Goal: Information Seeking & Learning: Learn about a topic

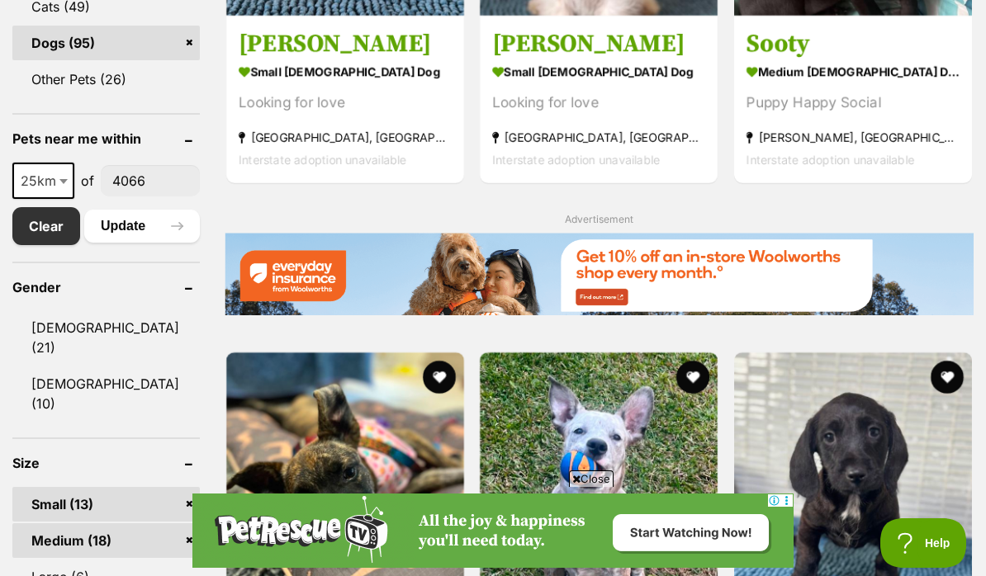
scroll to position [834, 0]
click at [140, 225] on button "Update" at bounding box center [142, 226] width 116 height 33
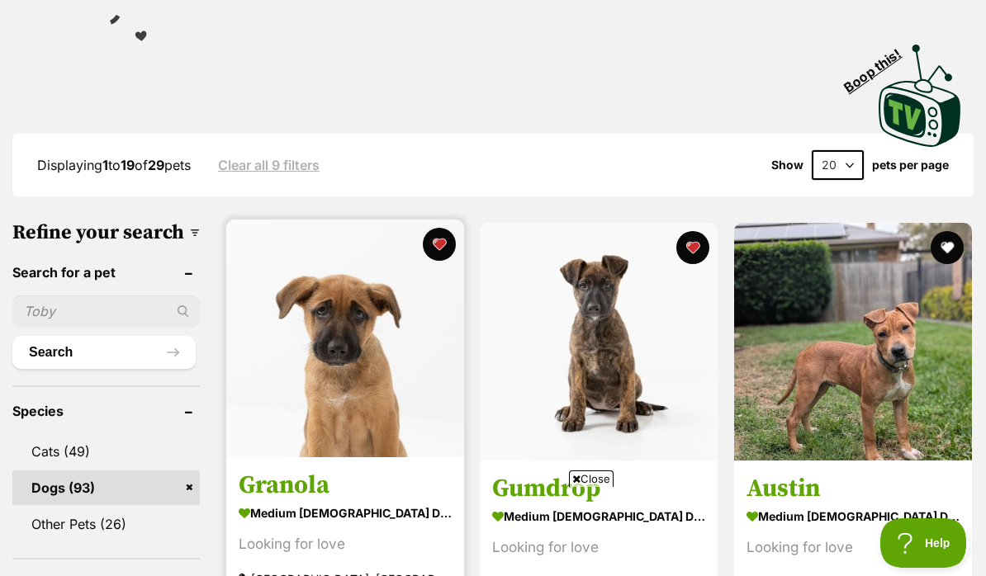
click at [332, 392] on img at bounding box center [345, 339] width 238 height 238
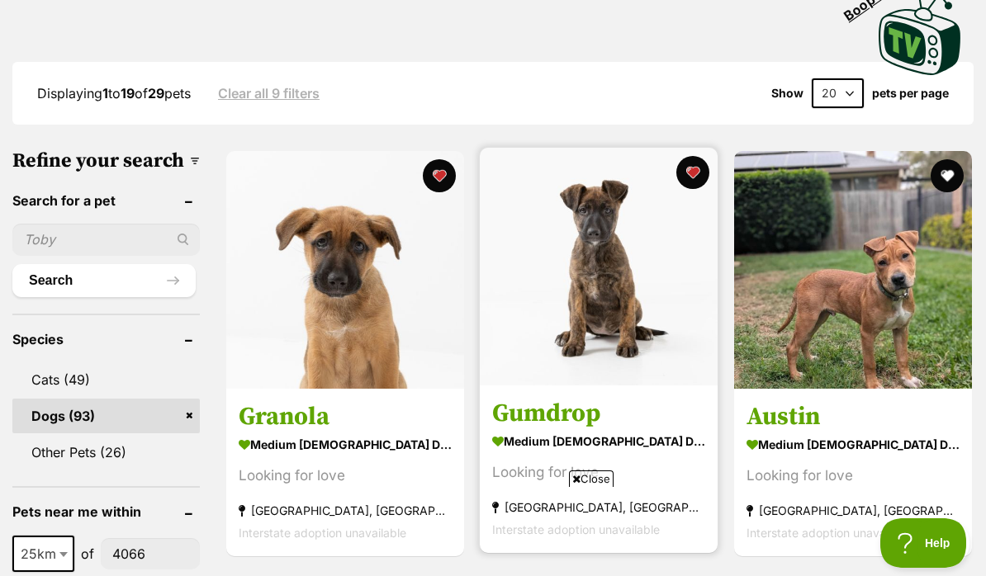
click at [597, 205] on img at bounding box center [599, 267] width 238 height 238
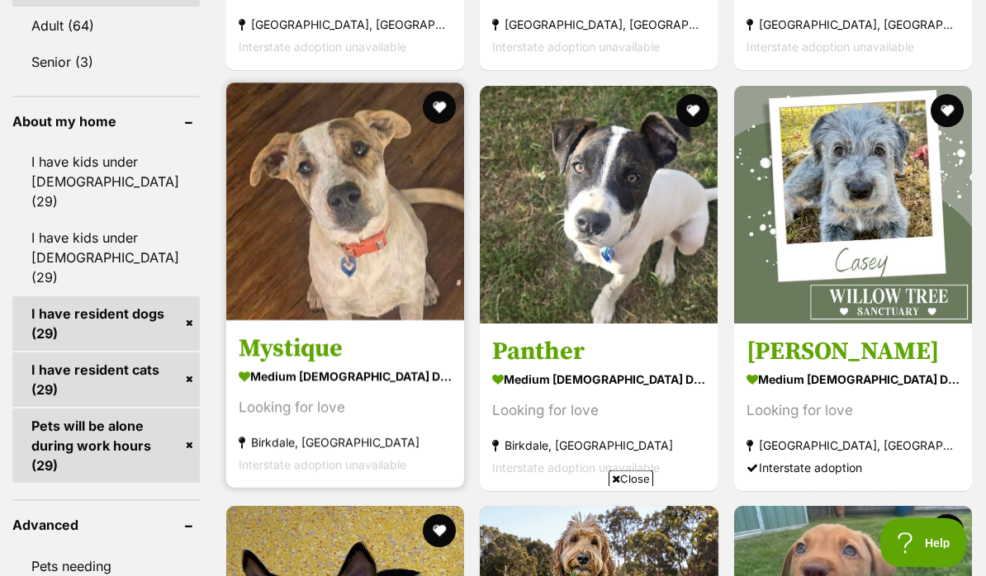
scroll to position [1522, 0]
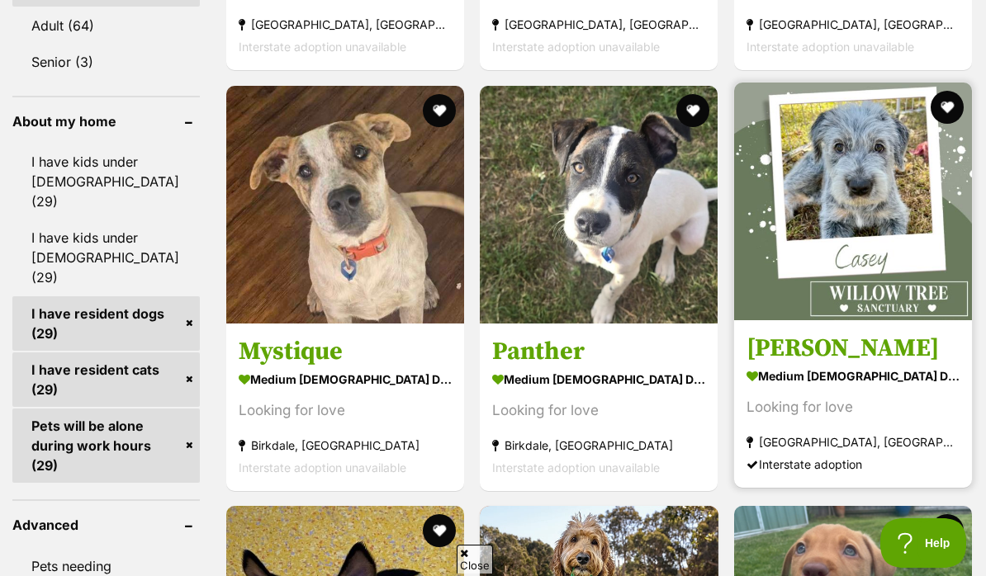
click at [844, 170] on img at bounding box center [853, 202] width 238 height 238
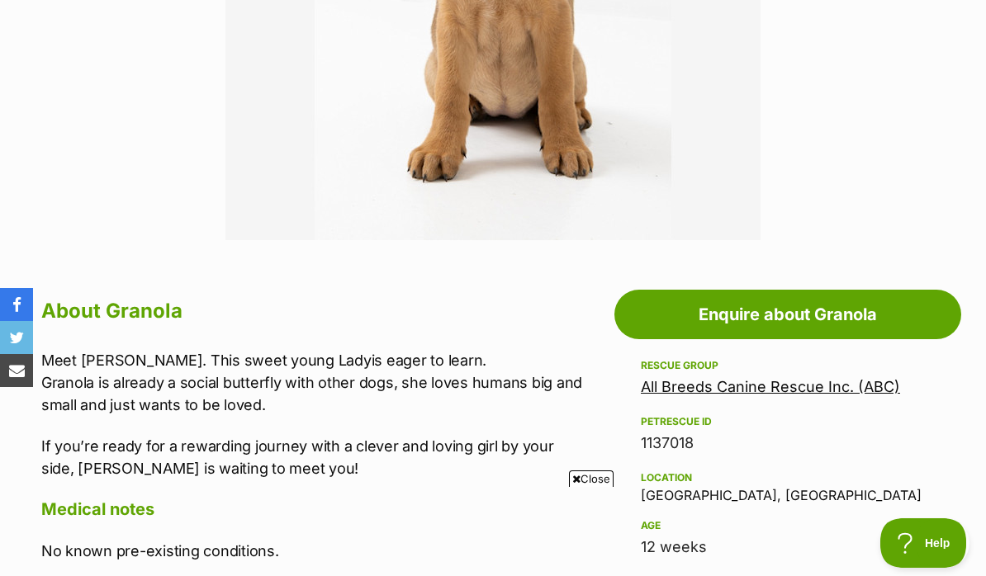
scroll to position [669, 0]
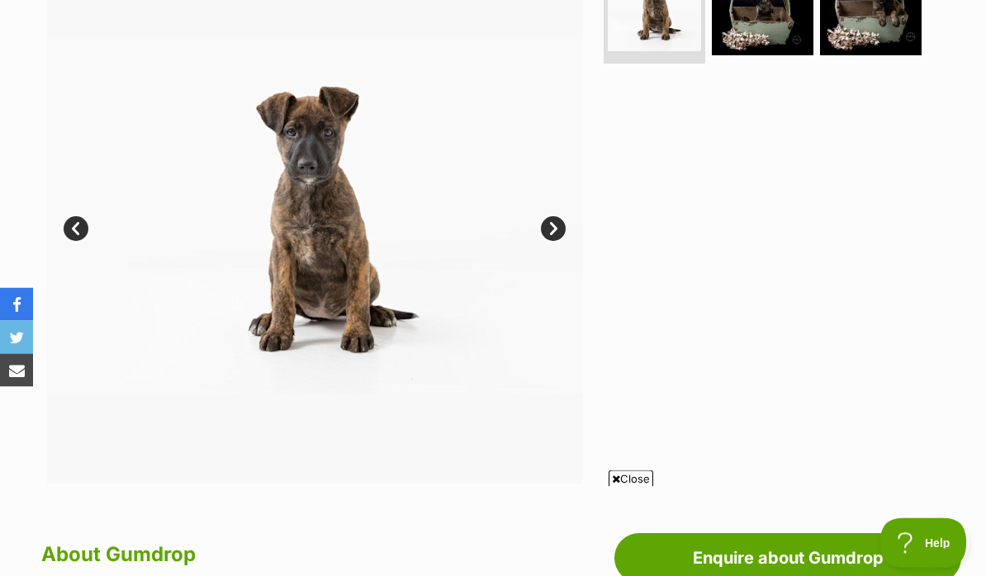
scroll to position [313, 0]
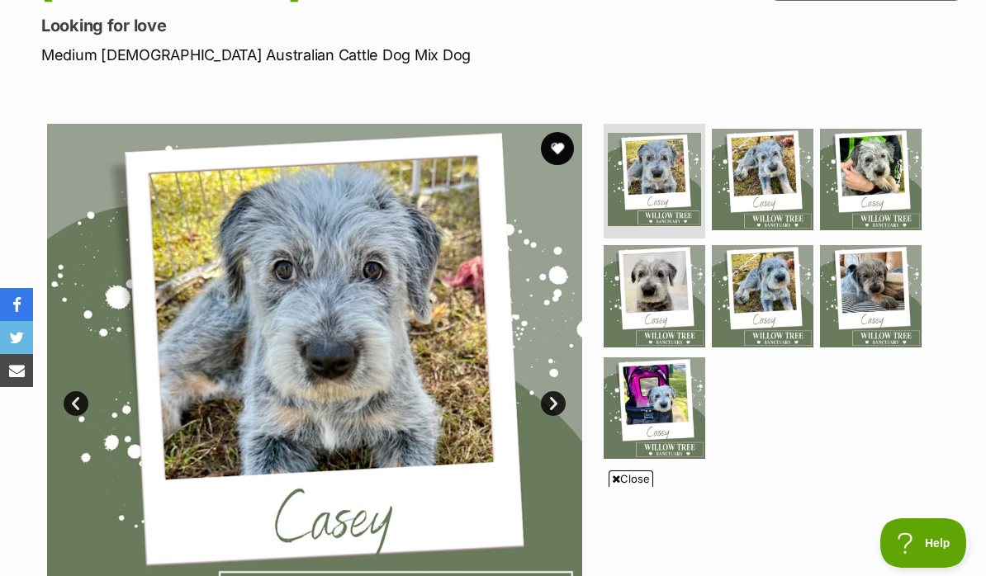
click at [555, 391] on link "Next" at bounding box center [553, 403] width 25 height 25
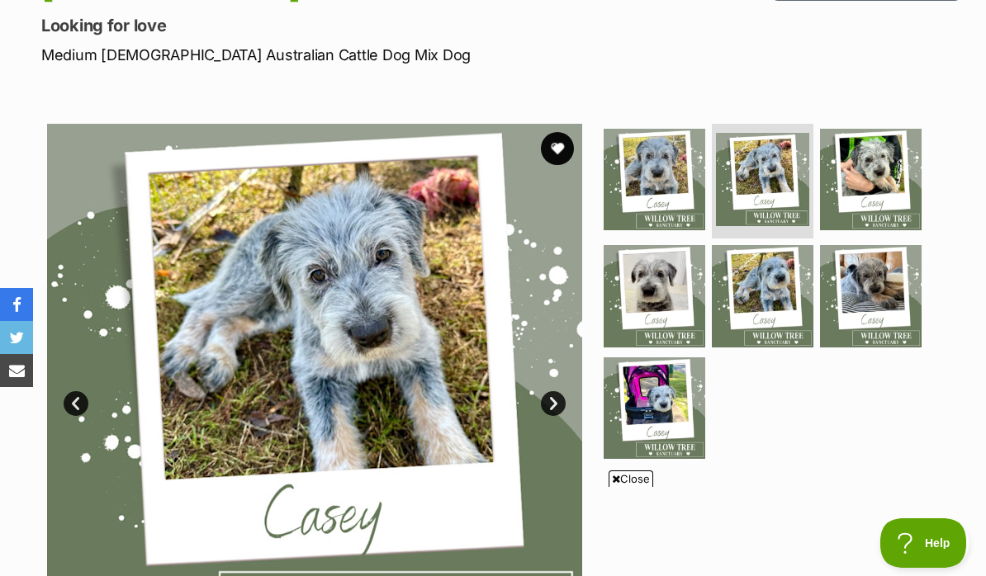
click at [555, 391] on link "Next" at bounding box center [553, 403] width 25 height 25
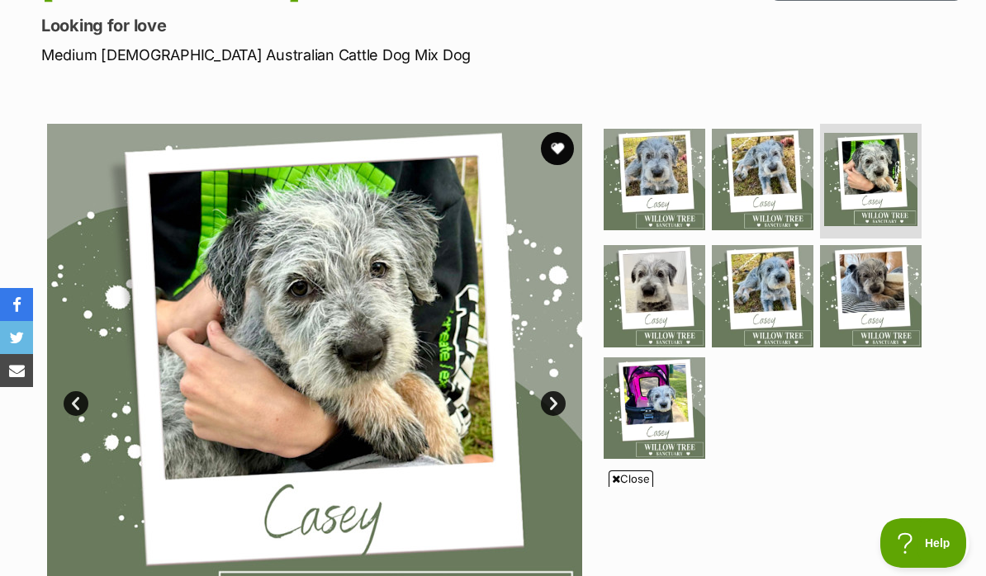
click at [555, 391] on link "Next" at bounding box center [553, 403] width 25 height 25
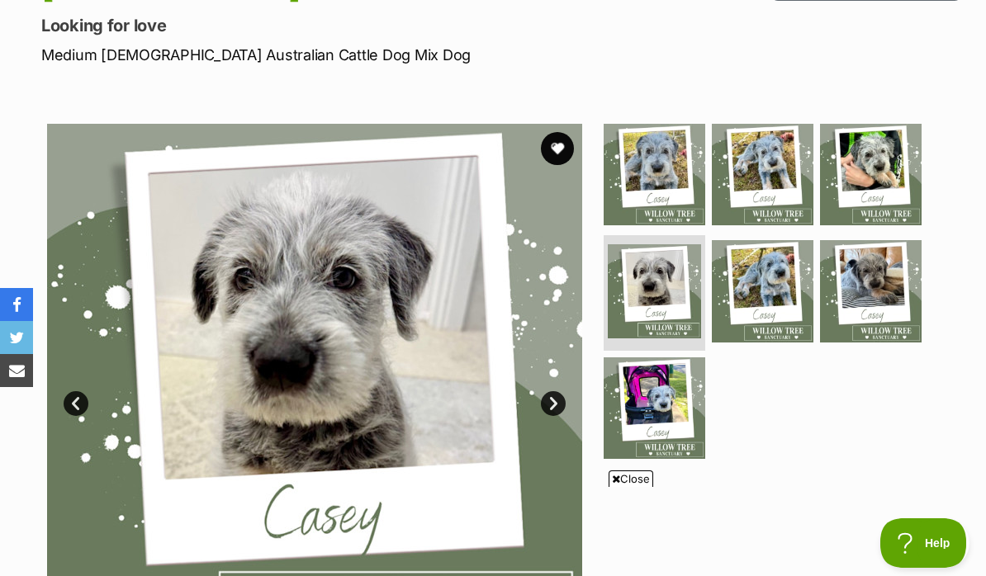
click at [555, 391] on link "Next" at bounding box center [553, 403] width 25 height 25
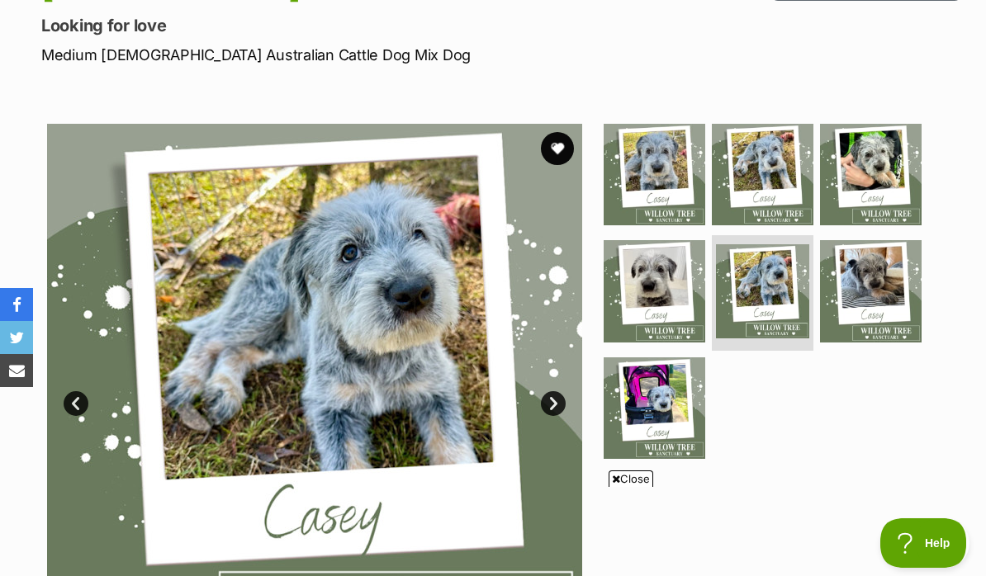
click at [555, 391] on link "Next" at bounding box center [553, 403] width 25 height 25
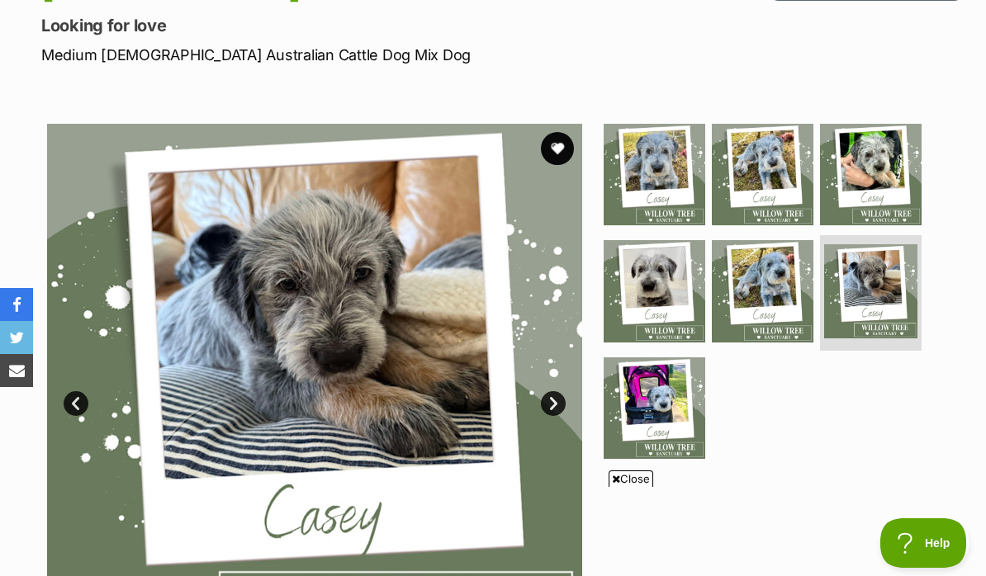
click at [555, 391] on link "Next" at bounding box center [553, 403] width 25 height 25
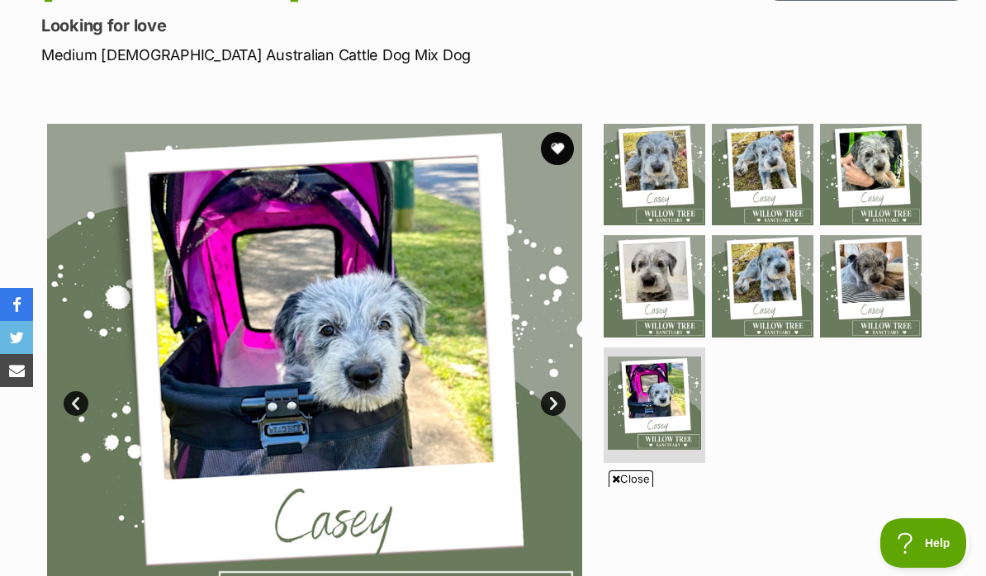
click at [555, 391] on link "Next" at bounding box center [553, 403] width 25 height 25
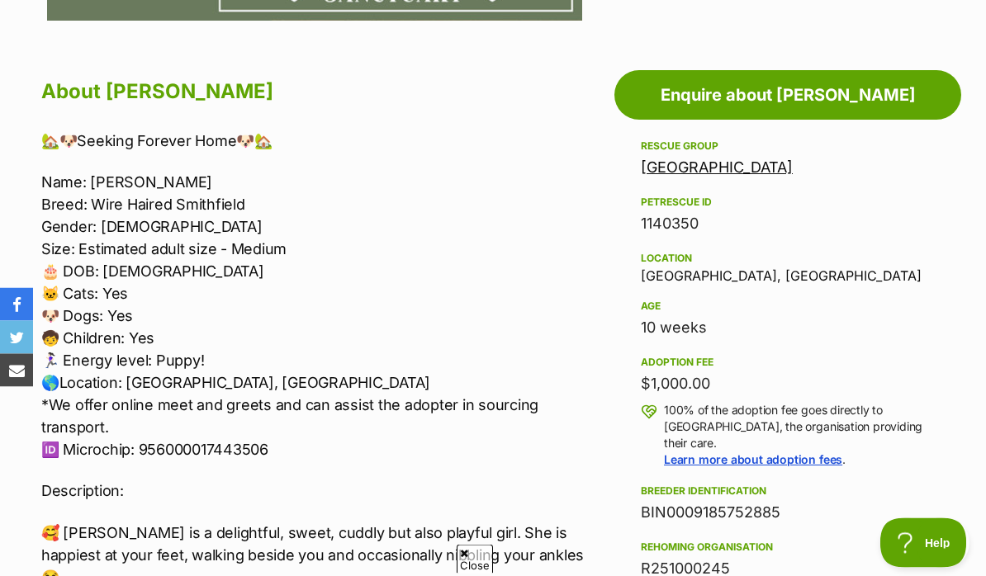
scroll to position [891, 0]
drag, startPoint x: 243, startPoint y: 164, endPoint x: 93, endPoint y: 168, distance: 149.5
click at [93, 171] on p "Name: Casey Breed: Wire Haired Smithfield Gender: Female Size: Estimated adult …" at bounding box center [313, 316] width 545 height 290
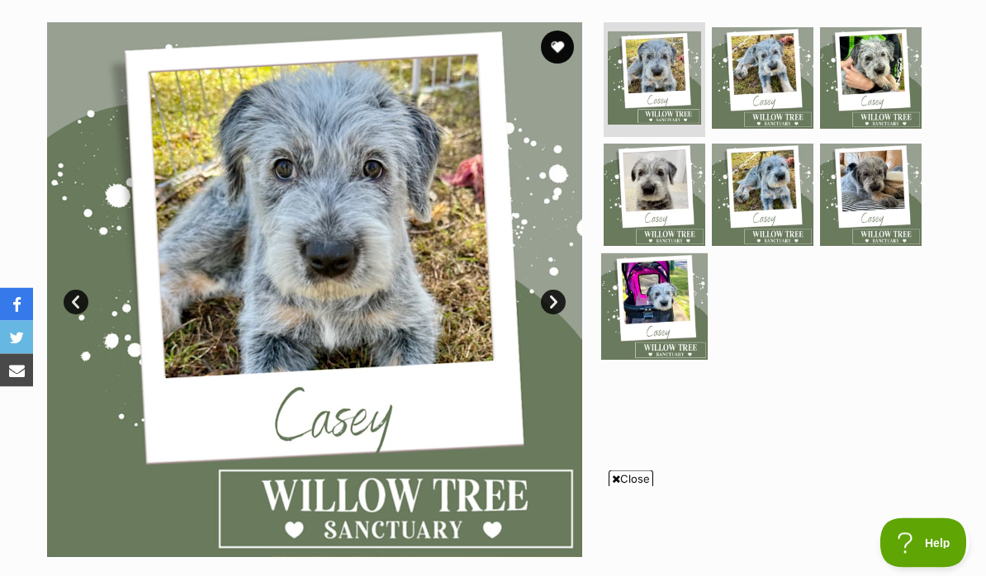
scroll to position [354, 0]
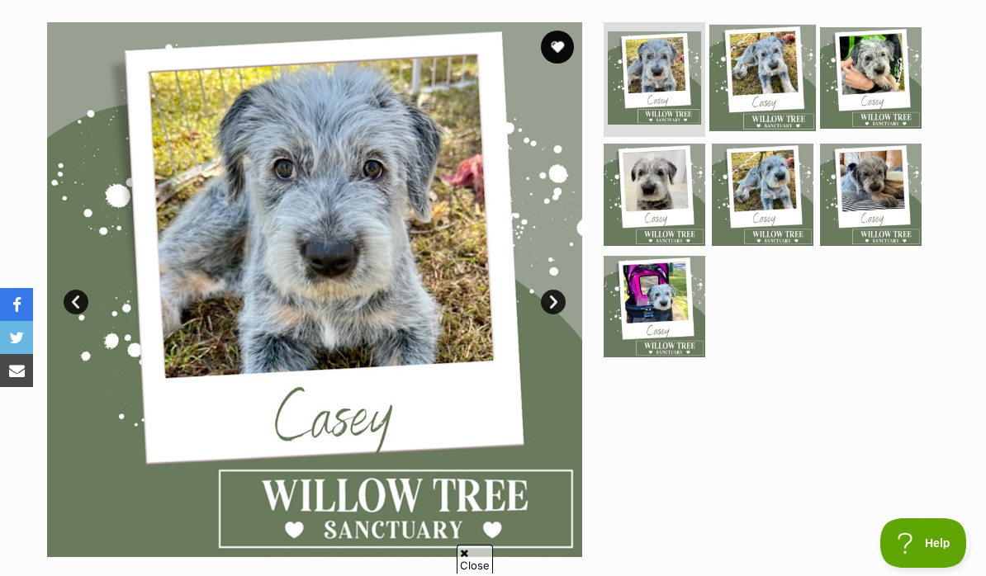
click at [767, 42] on img at bounding box center [762, 77] width 107 height 107
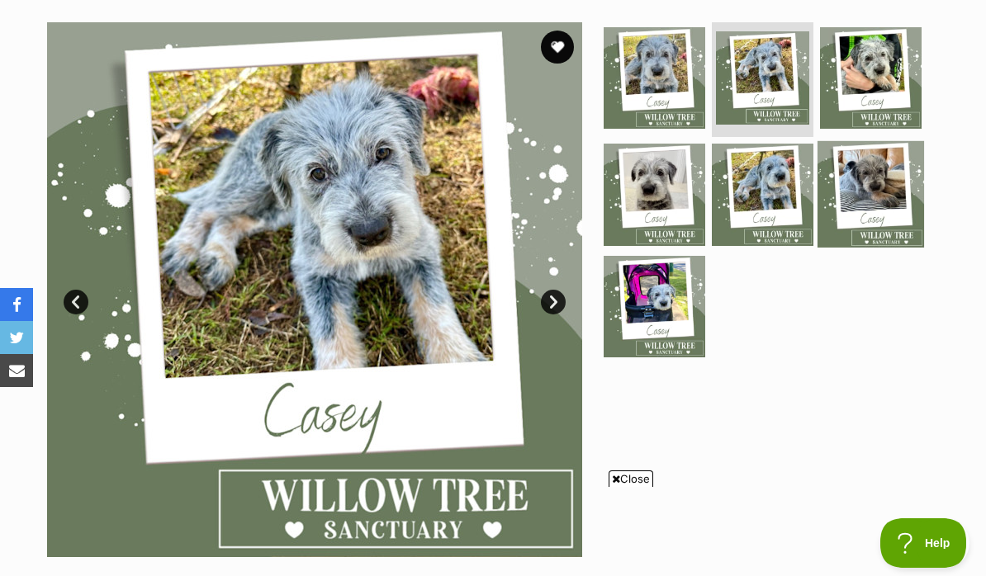
click at [863, 156] on img at bounding box center [871, 194] width 107 height 107
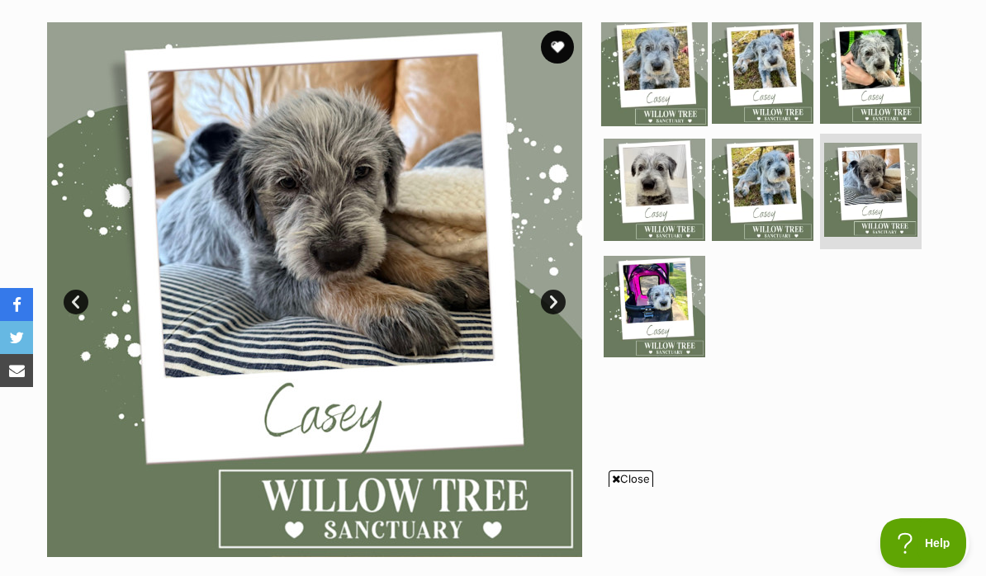
click at [647, 22] on img at bounding box center [654, 72] width 107 height 107
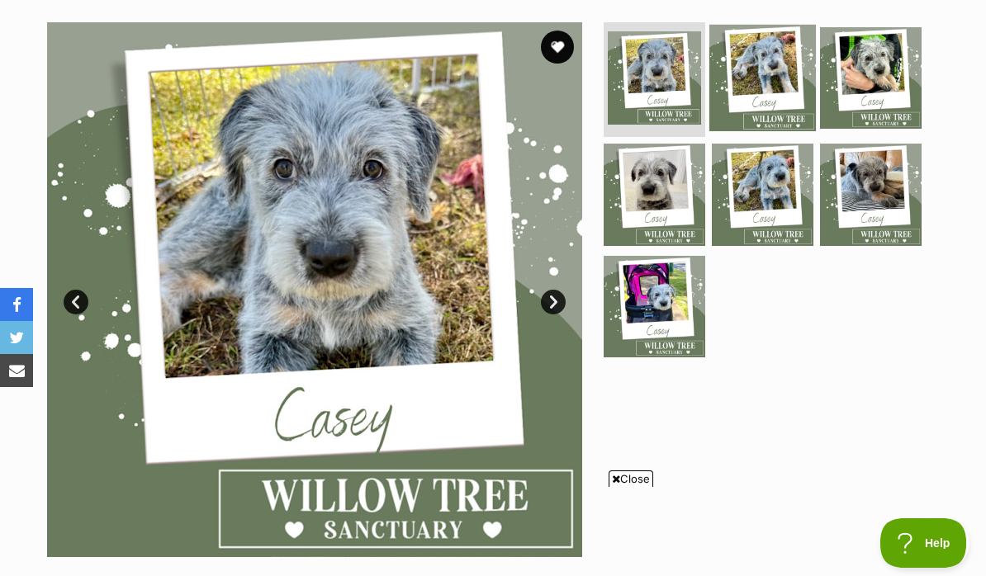
click at [756, 37] on img at bounding box center [762, 77] width 107 height 107
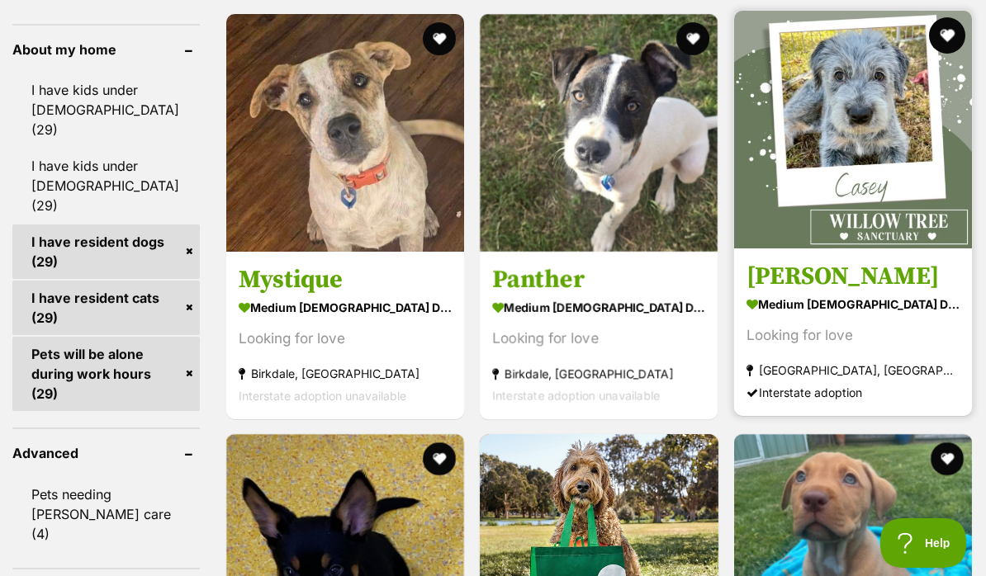
click at [941, 22] on button "favourite" at bounding box center [947, 35] width 36 height 36
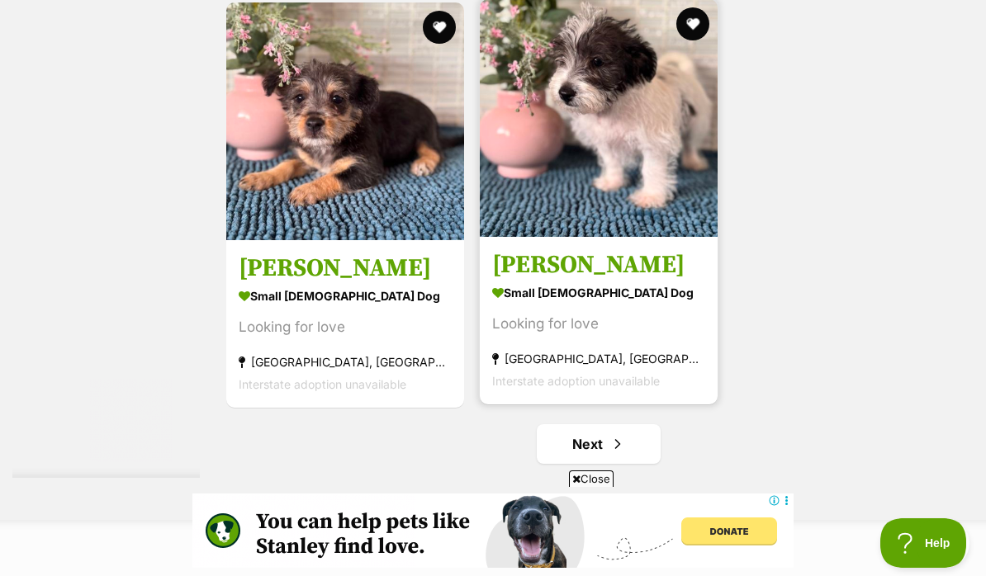
scroll to position [3297, 0]
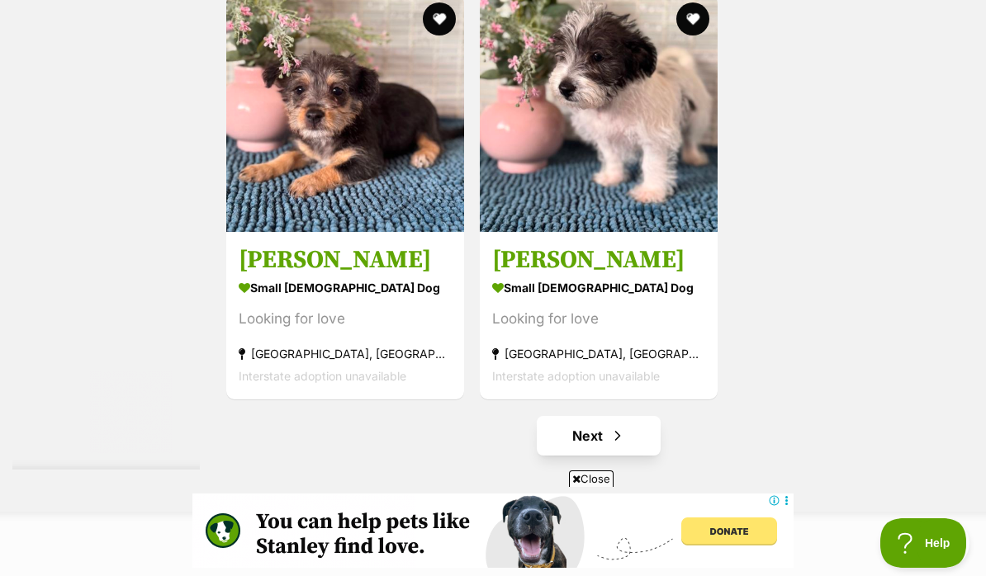
click at [609, 445] on span "Next page" at bounding box center [617, 436] width 17 height 20
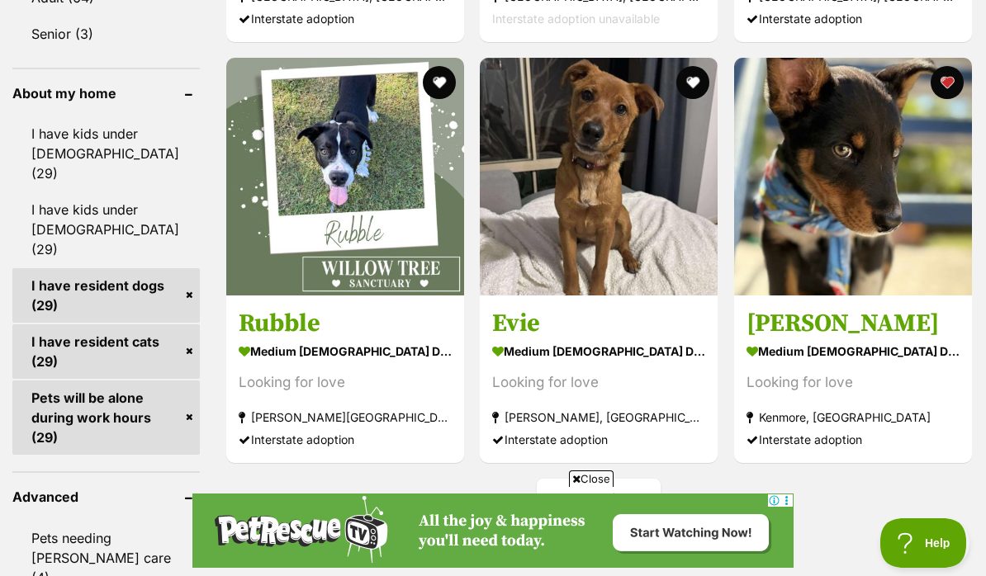
scroll to position [1622, 0]
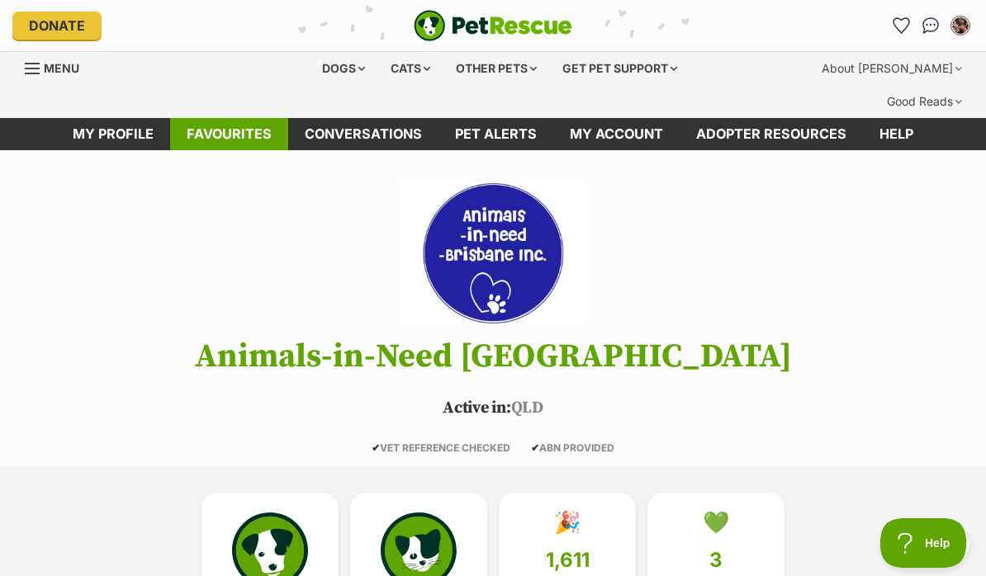
click at [253, 118] on link "Favourites" at bounding box center [229, 134] width 118 height 32
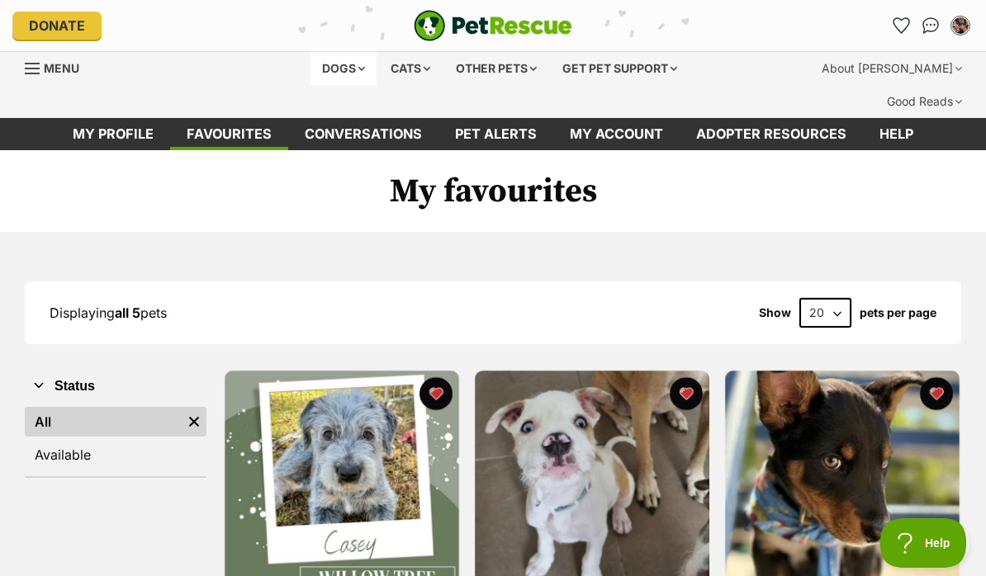
click at [346, 67] on div "Dogs" at bounding box center [344, 68] width 66 height 33
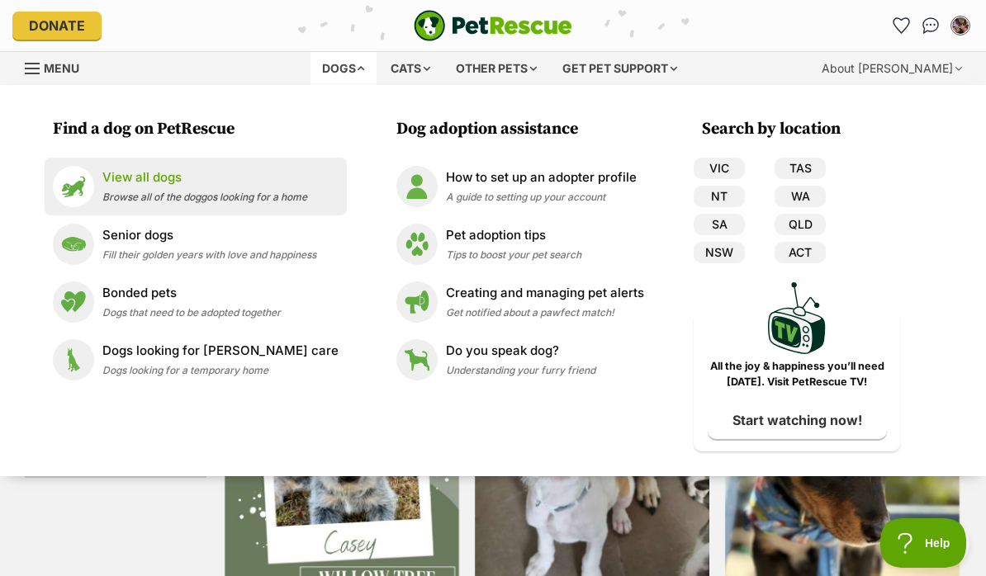
click at [206, 200] on span "Browse all of the doggos looking for a home" at bounding box center [204, 197] width 205 height 12
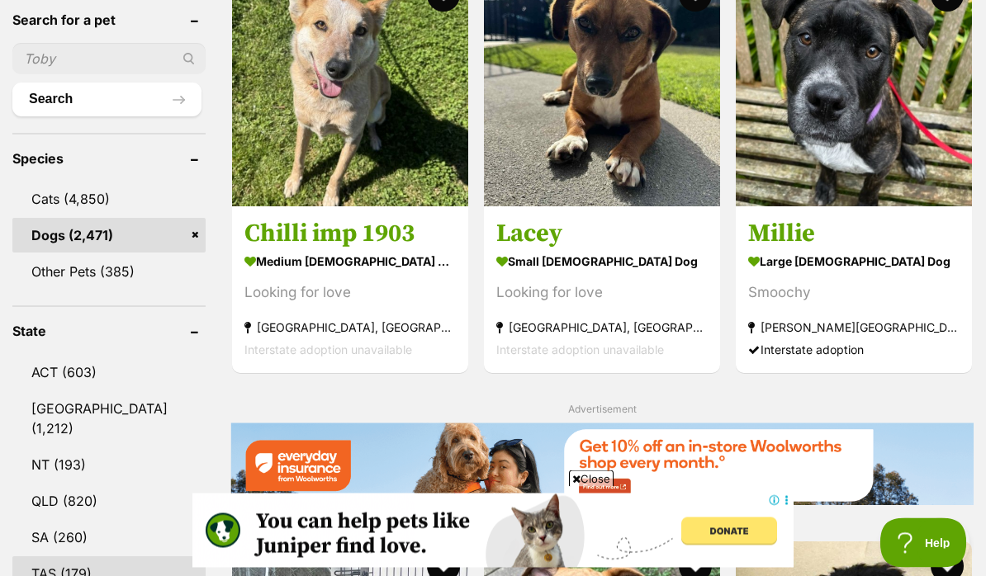
scroll to position [623, 0]
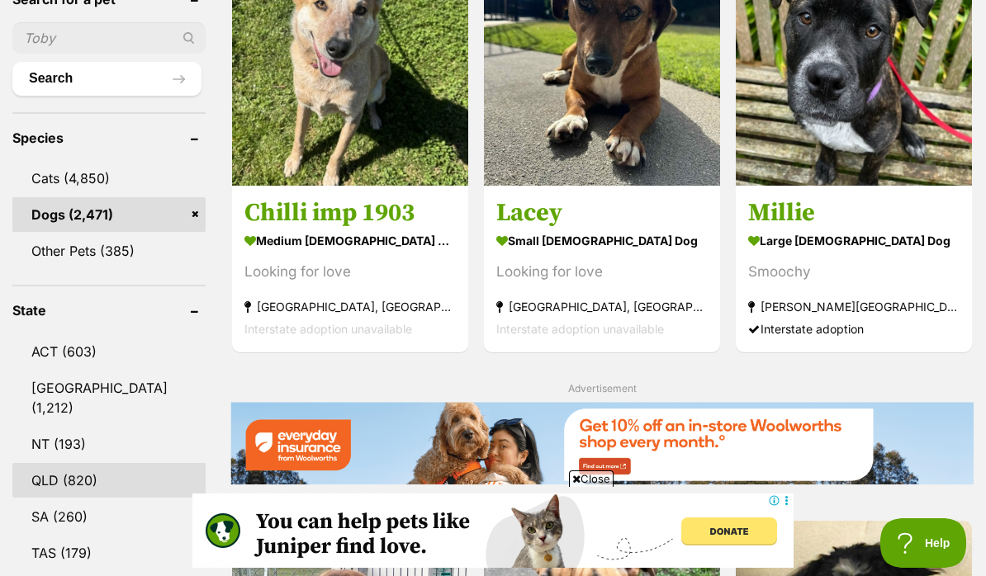
click at [80, 463] on link "QLD (820)" at bounding box center [108, 480] width 193 height 35
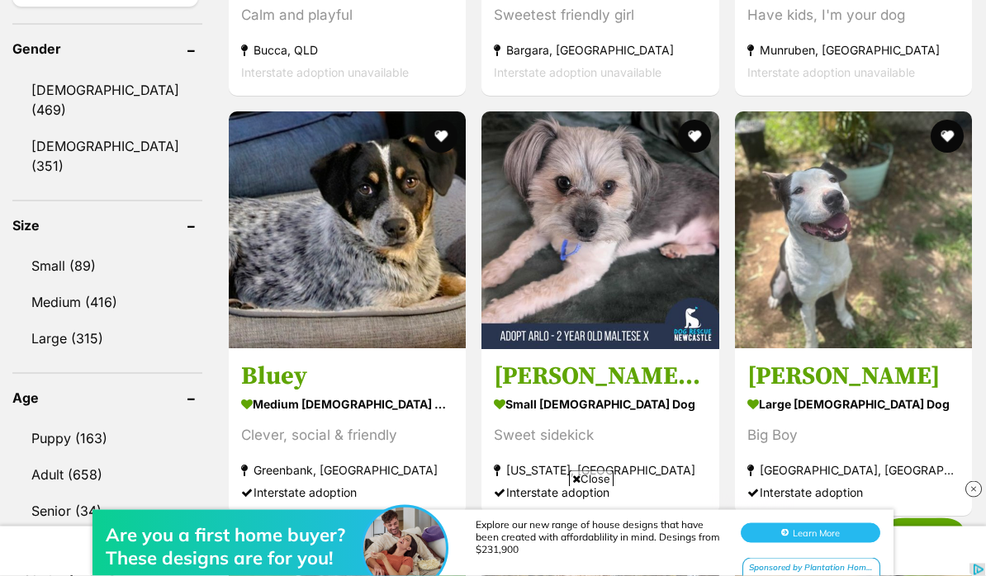
scroll to position [1455, 0]
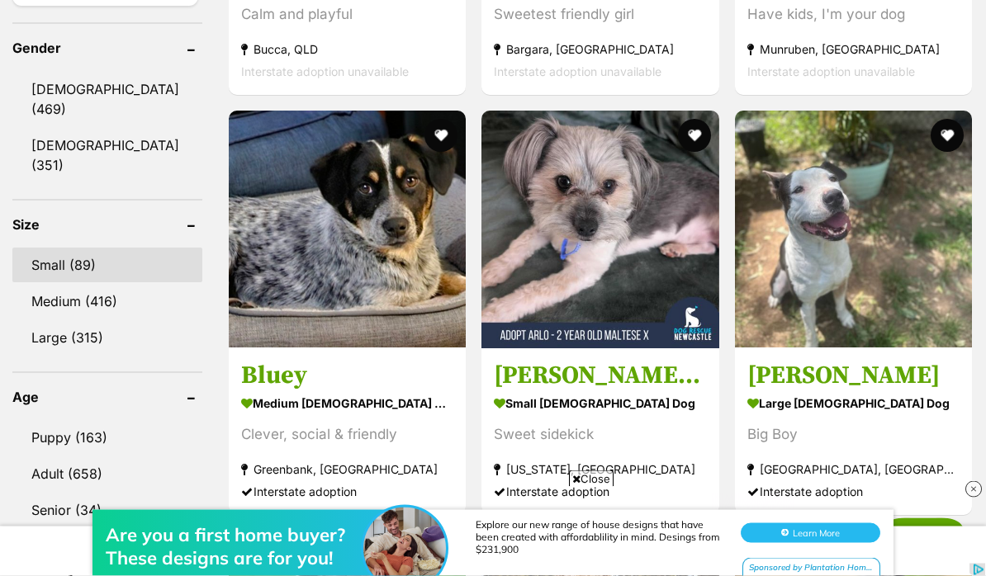
click at [94, 249] on link "Small (89)" at bounding box center [107, 266] width 190 height 35
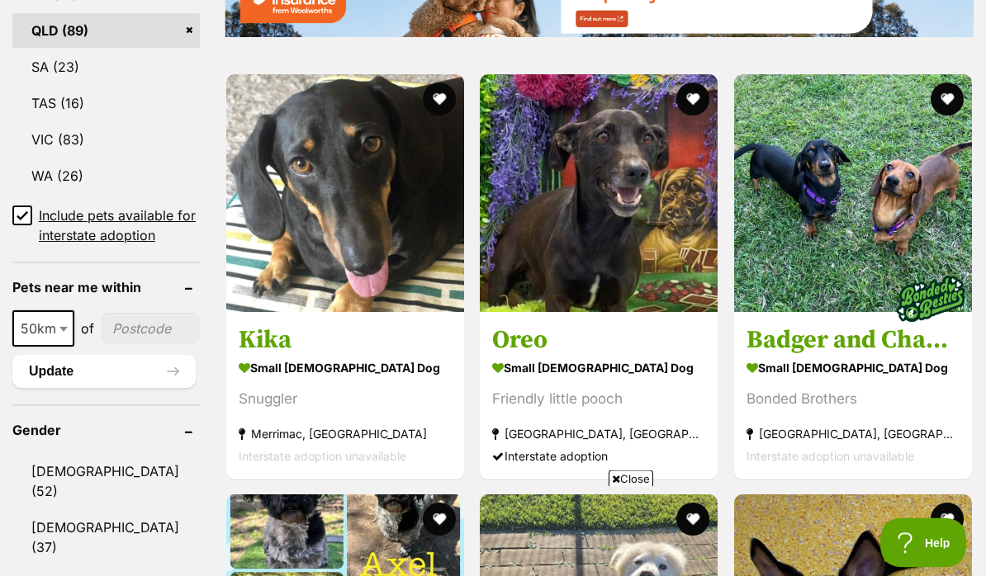
scroll to position [1078, 0]
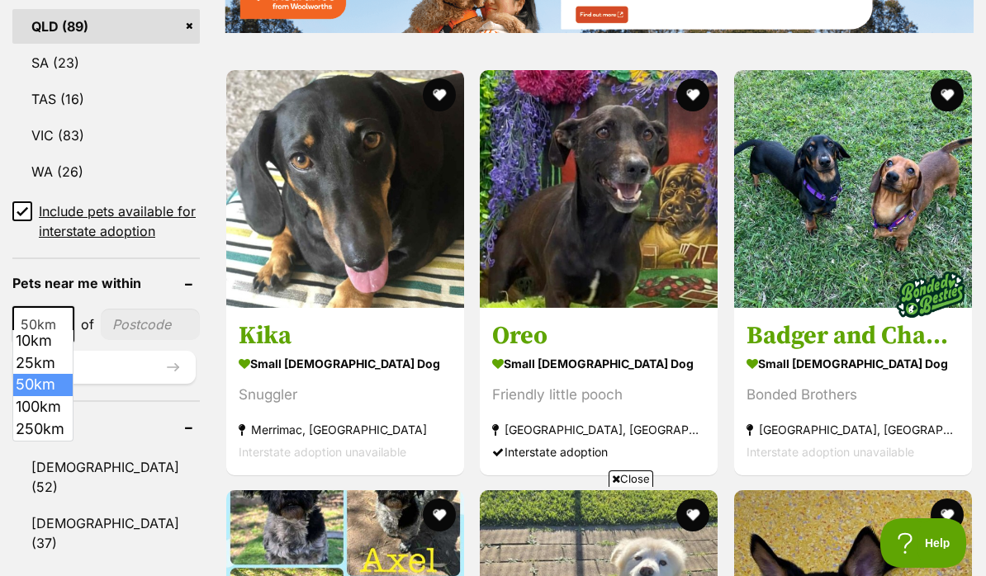
click at [57, 312] on span at bounding box center [65, 324] width 17 height 36
click at [123, 311] on input"] "postcode" at bounding box center [150, 324] width 99 height 31
click at [123, 312] on input"] "postcode" at bounding box center [150, 324] width 99 height 31
type input"] "4066"
click at [96, 357] on button "Update" at bounding box center [103, 367] width 183 height 33
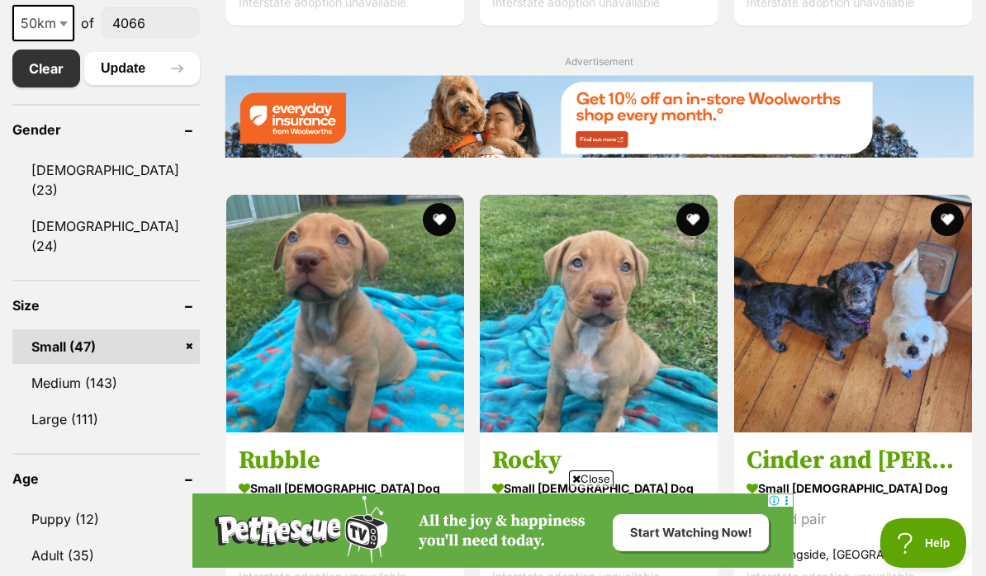
scroll to position [969, 0]
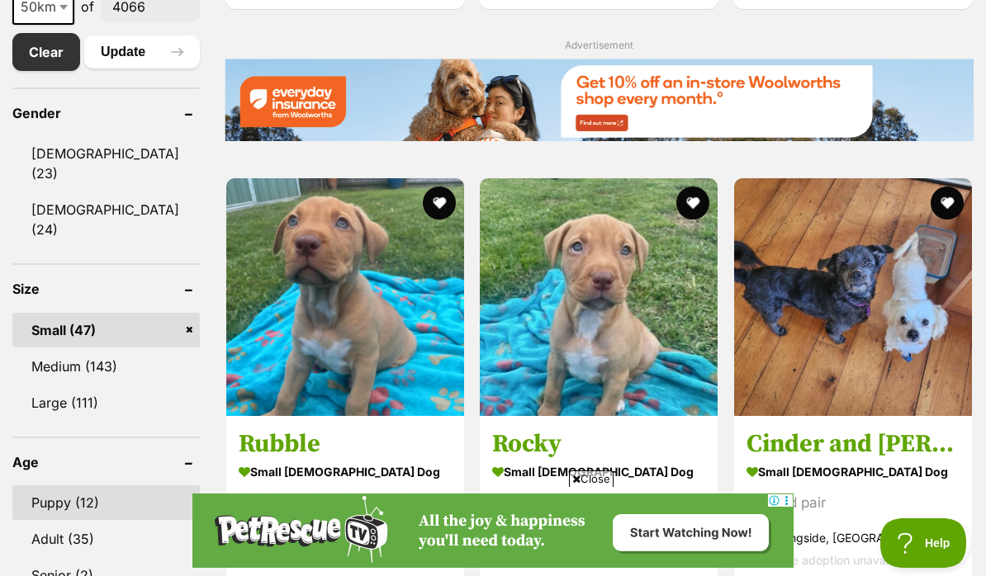
click at [92, 486] on link "Puppy (12)" at bounding box center [105, 503] width 187 height 35
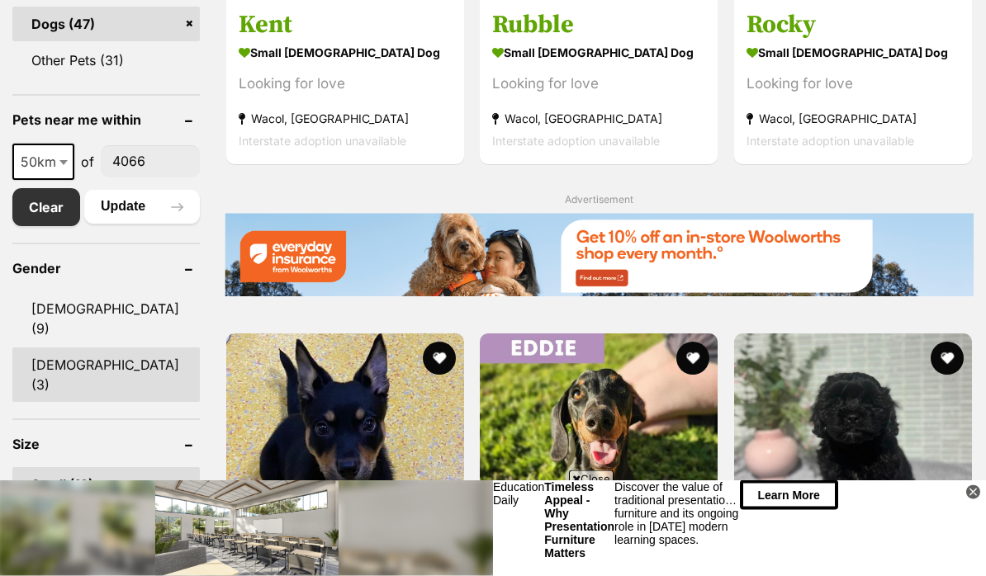
scroll to position [917, 0]
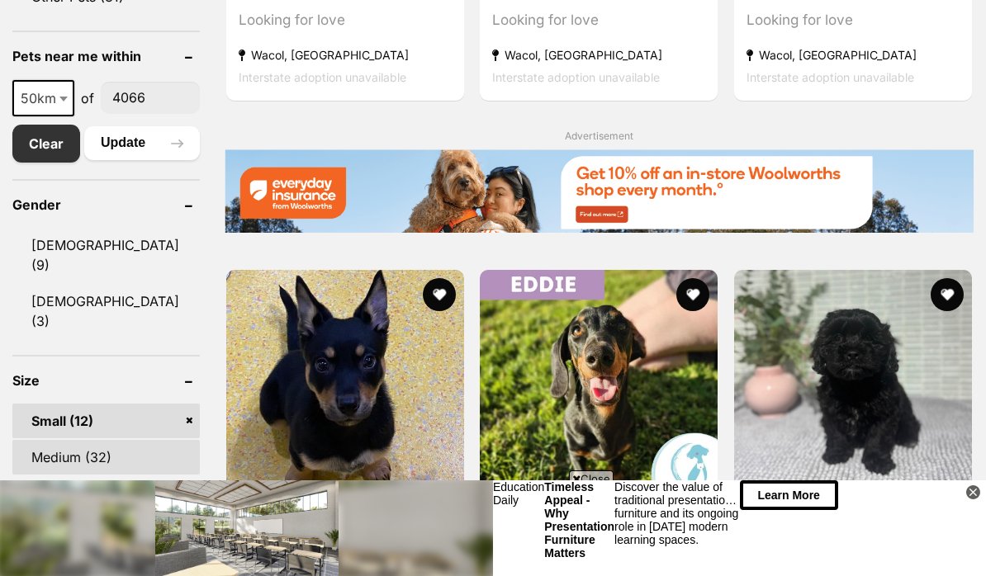
click at [118, 440] on link "Medium (32)" at bounding box center [105, 457] width 187 height 35
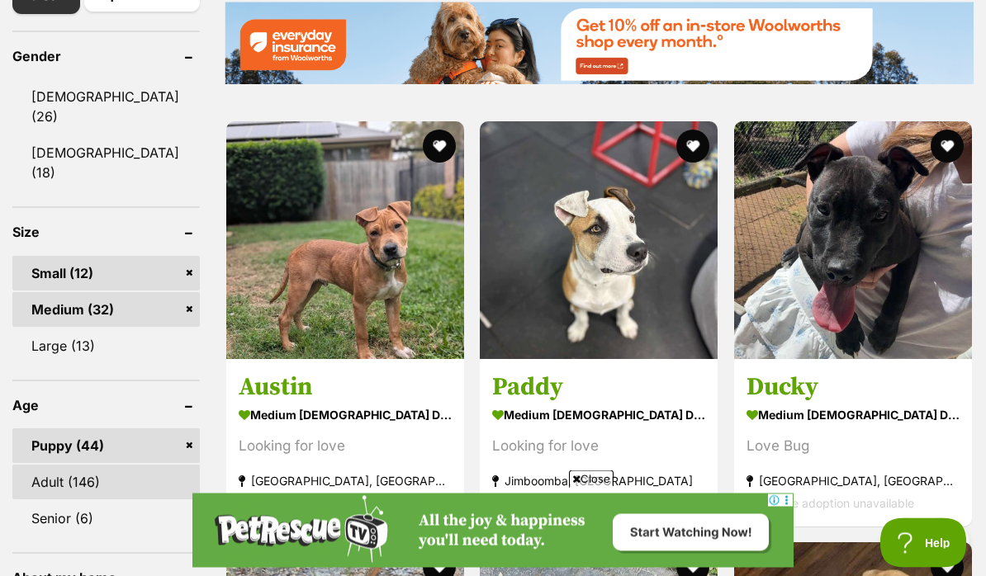
scroll to position [1072, 0]
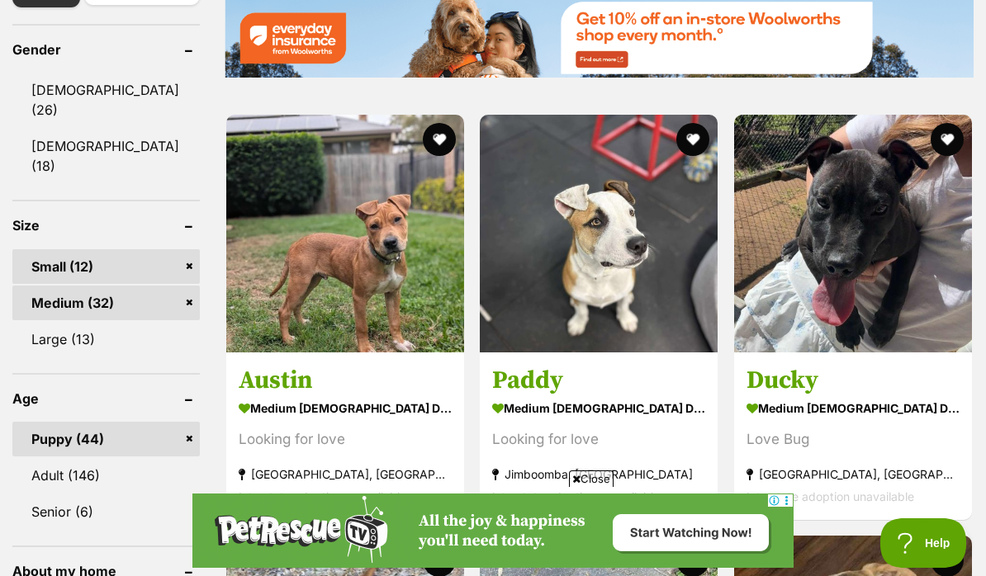
click at [118, 422] on link "Puppy (44)" at bounding box center [105, 439] width 187 height 35
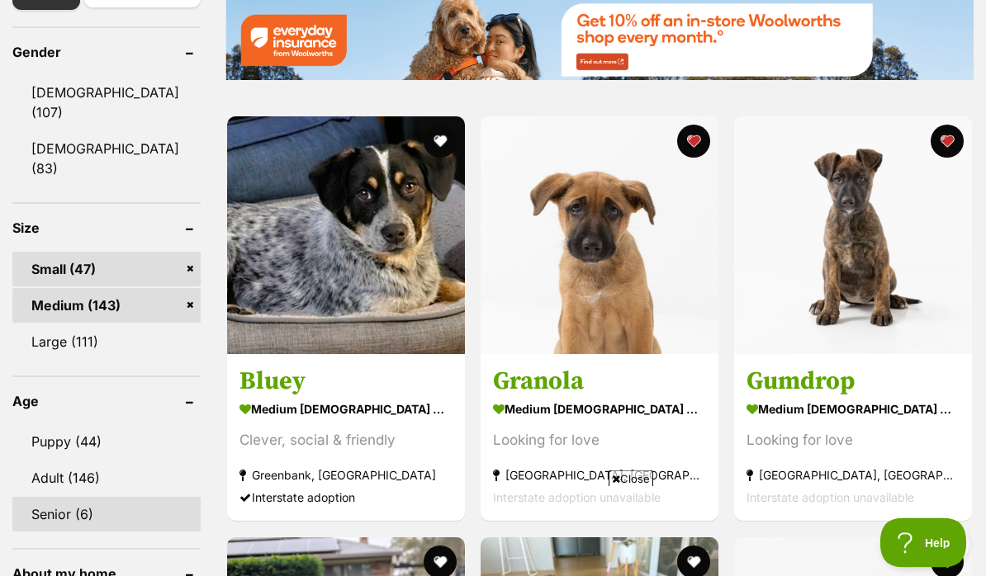
scroll to position [1085, 0]
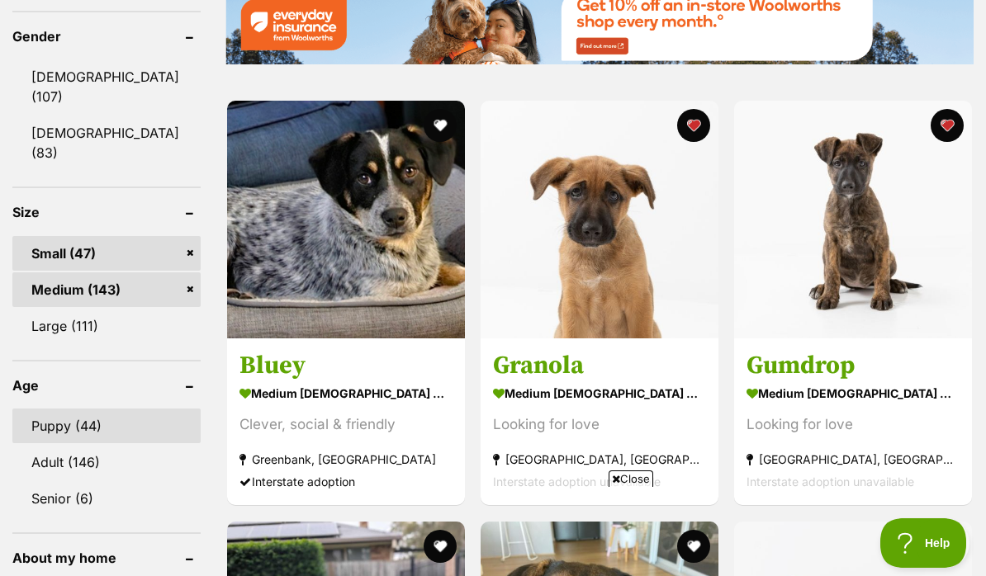
click at [99, 409] on link "Puppy (44)" at bounding box center [106, 426] width 188 height 35
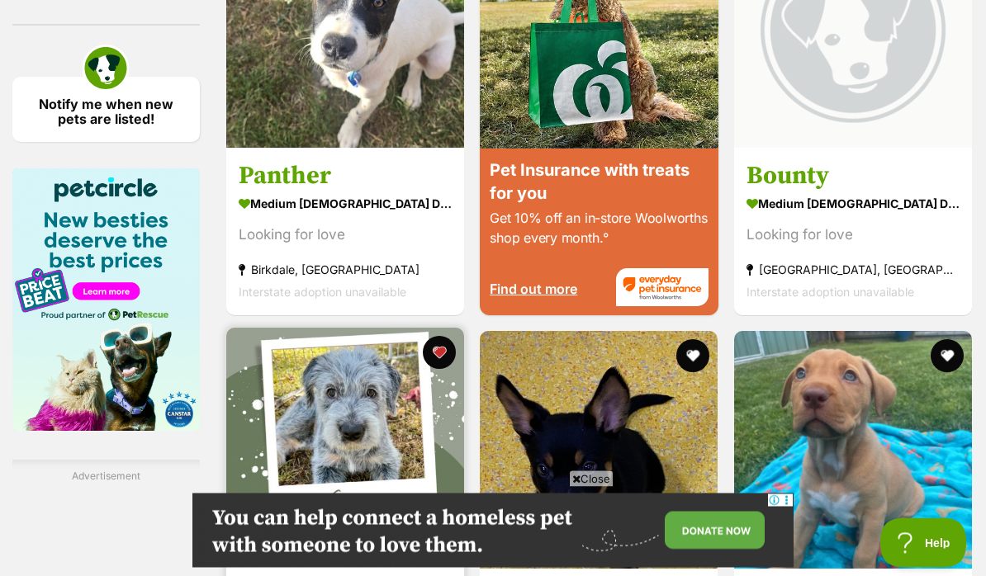
scroll to position [2118, 0]
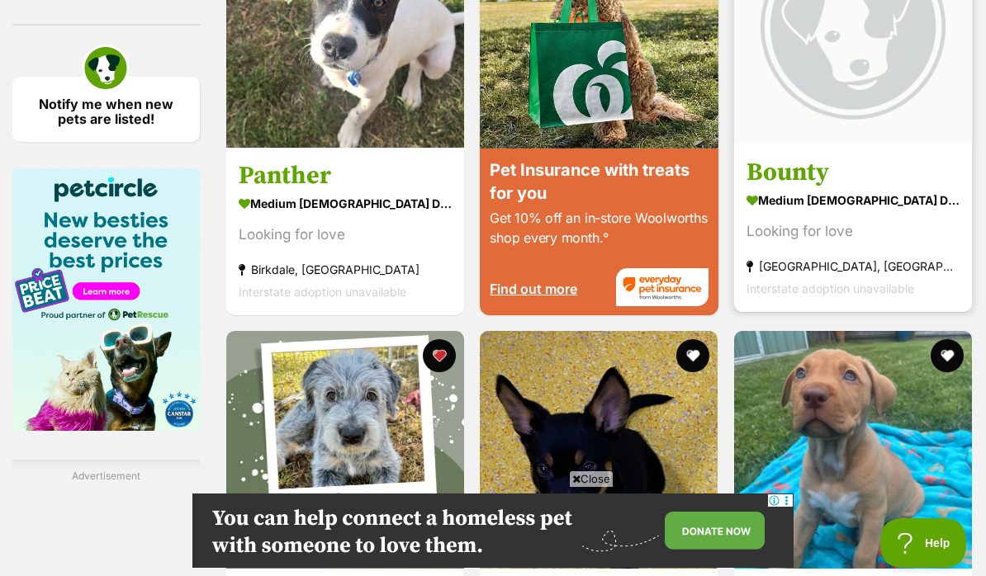
click at [868, 97] on img at bounding box center [853, 26] width 238 height 238
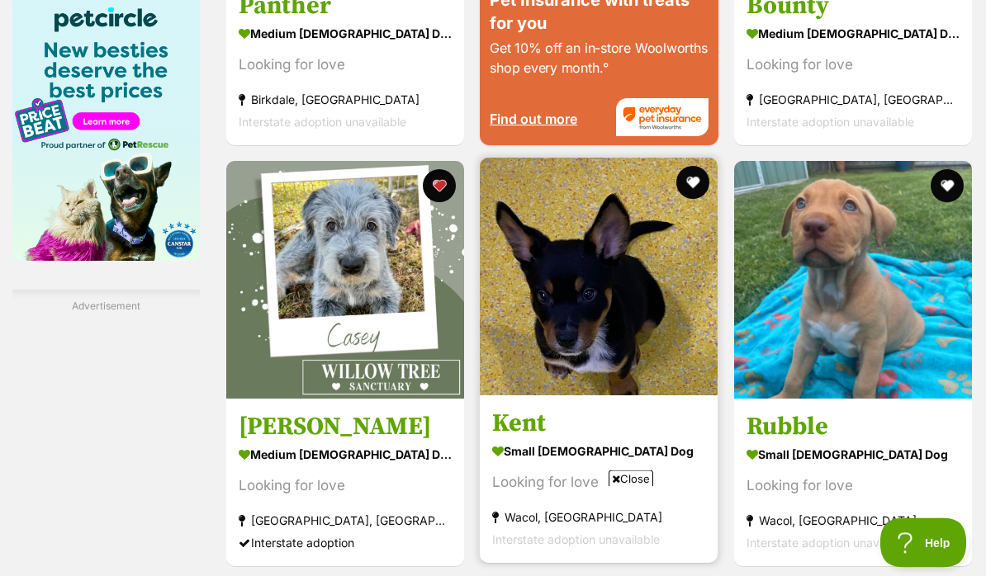
scroll to position [2293, 0]
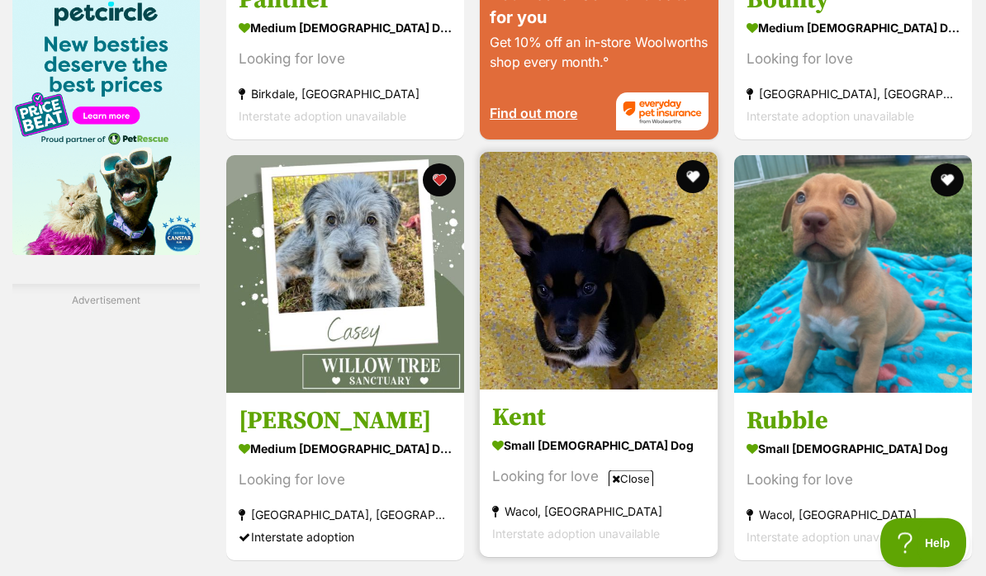
click at [604, 275] on img at bounding box center [599, 272] width 238 height 238
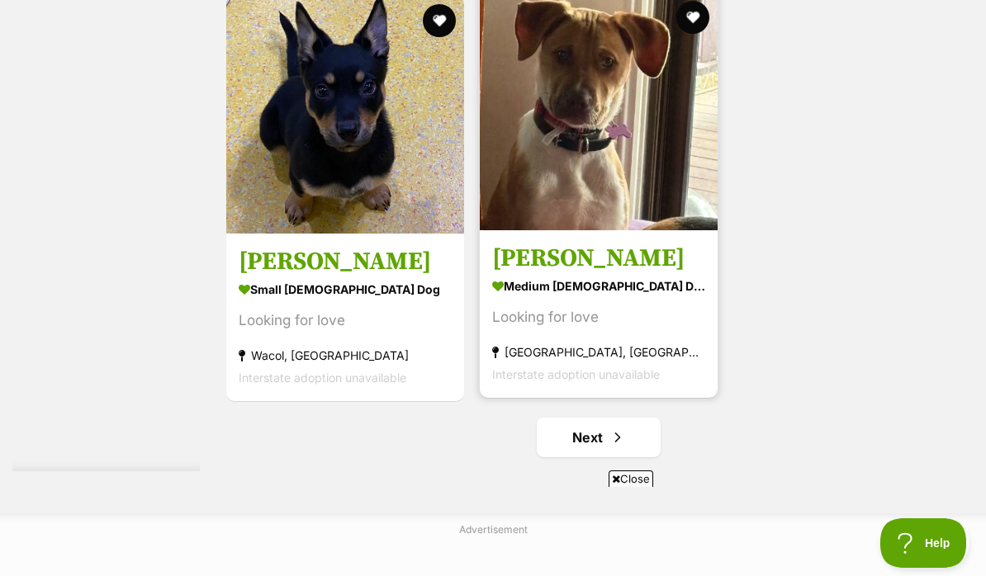
scroll to position [3297, 0]
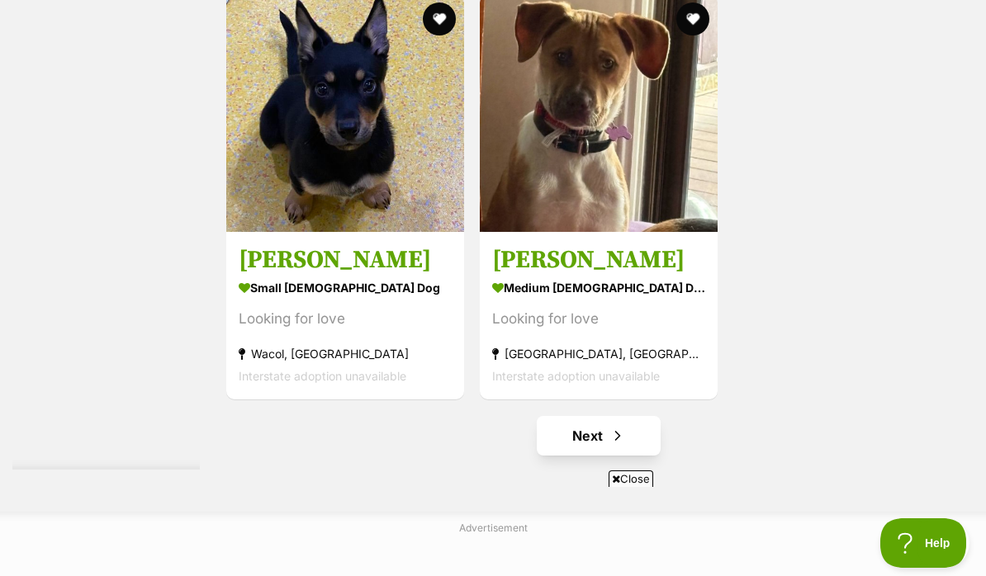
click at [589, 438] on link "Next" at bounding box center [599, 436] width 124 height 40
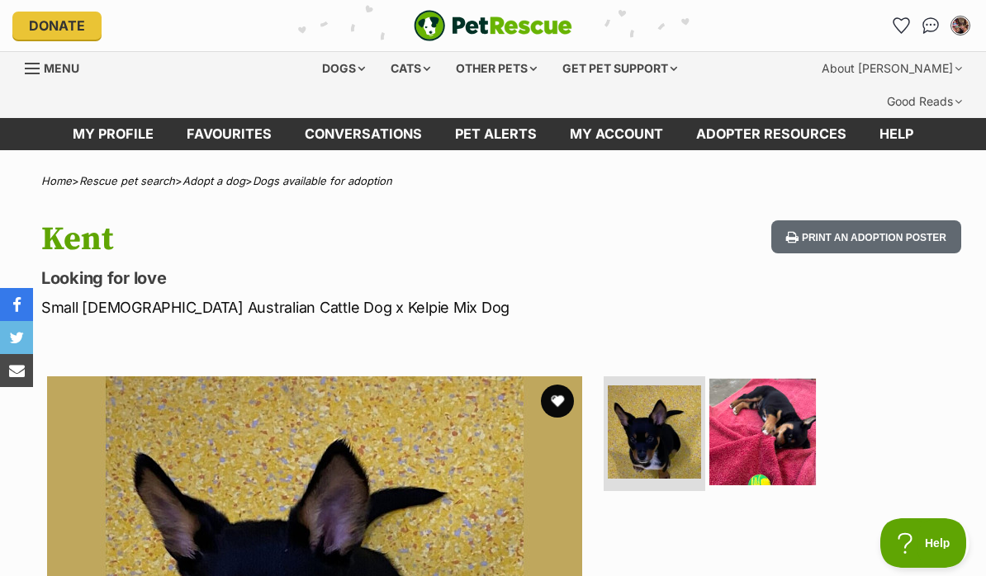
click at [789, 378] on img at bounding box center [762, 431] width 107 height 107
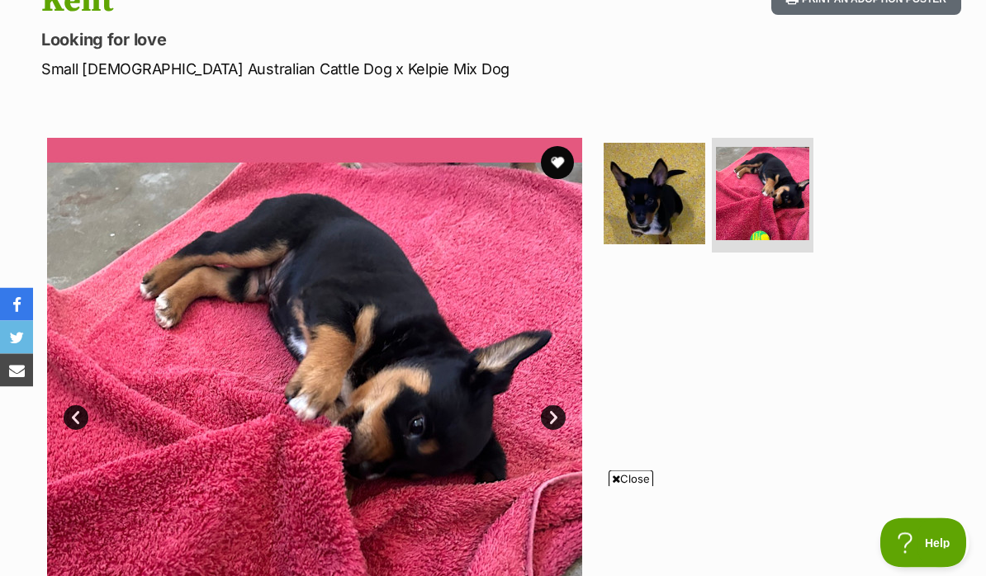
scroll to position [235, 0]
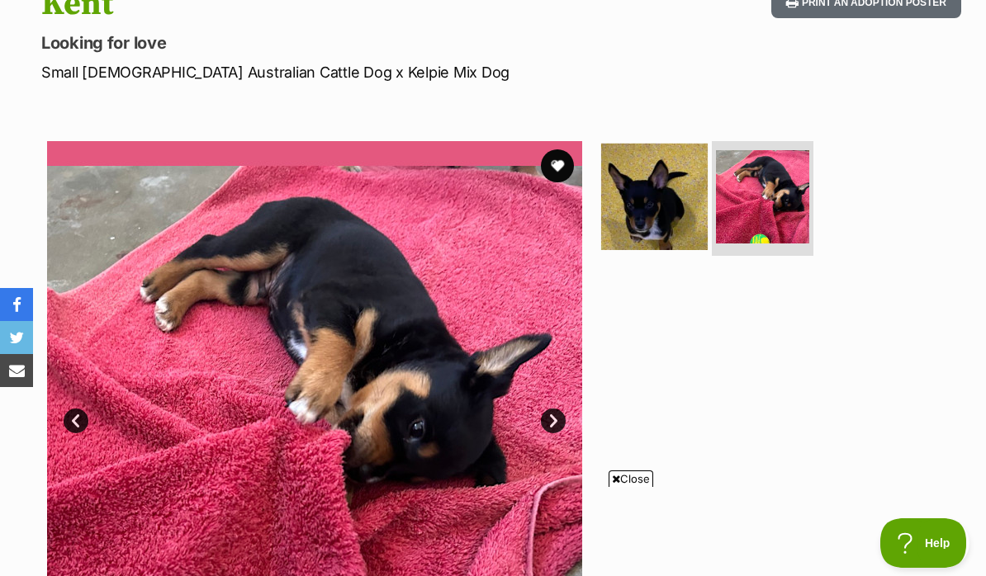
click at [630, 187] on img at bounding box center [654, 196] width 107 height 107
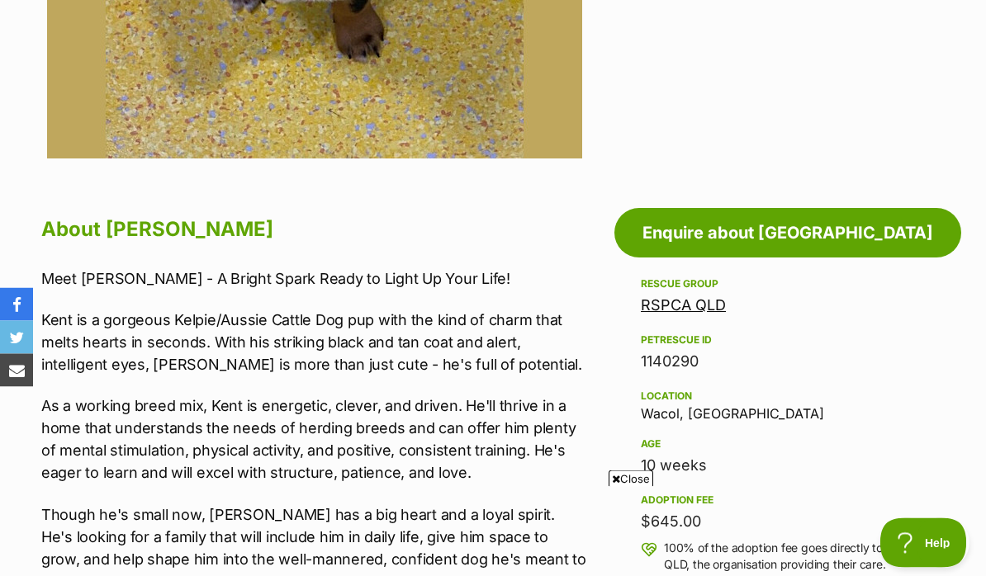
scroll to position [748, 0]
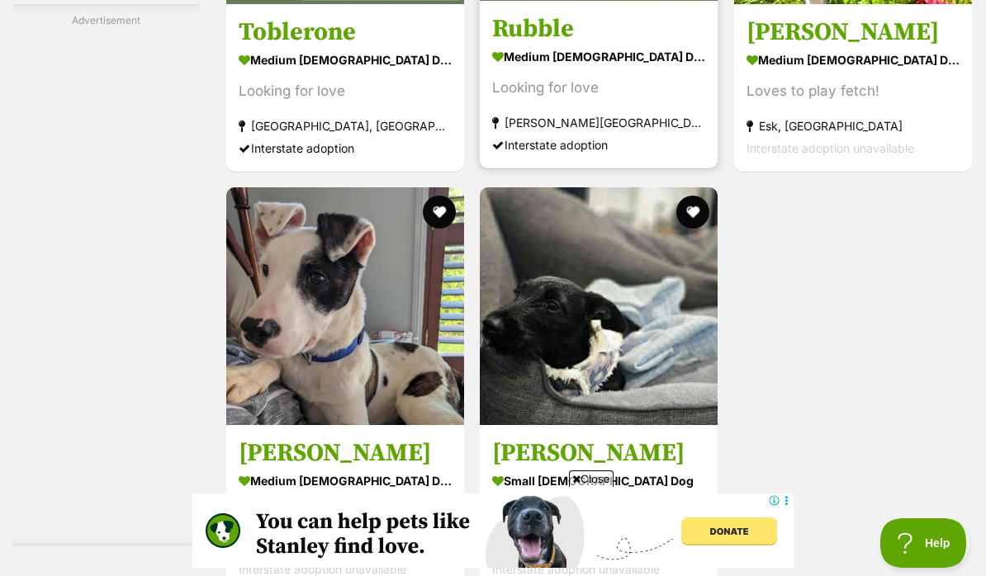
scroll to position [3111, 0]
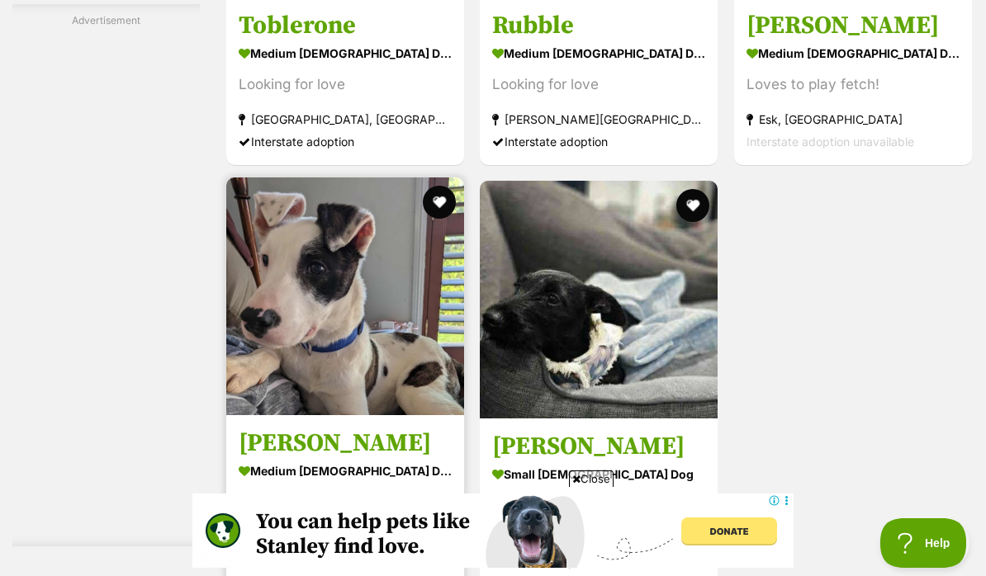
click at [333, 303] on img at bounding box center [345, 297] width 238 height 238
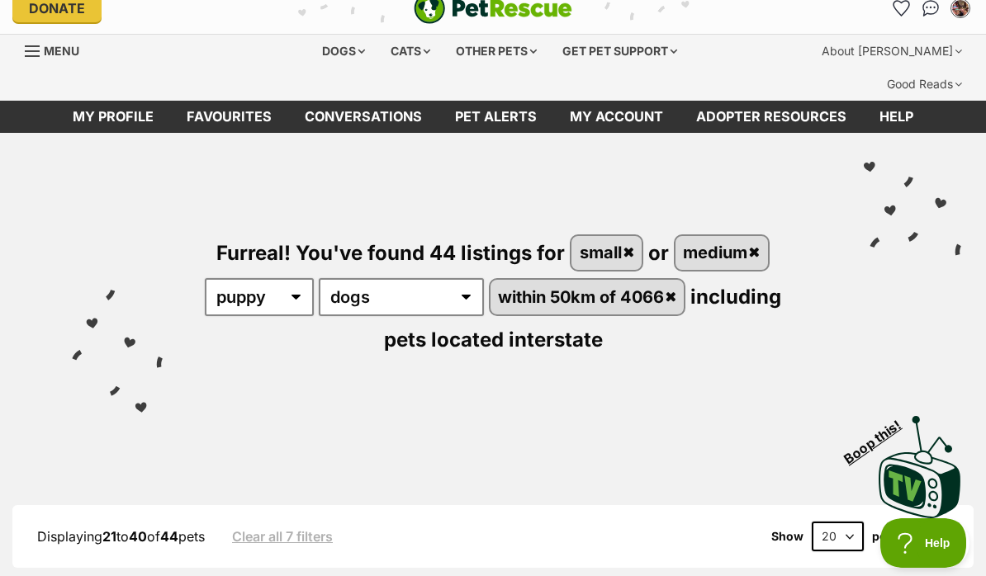
scroll to position [0, 0]
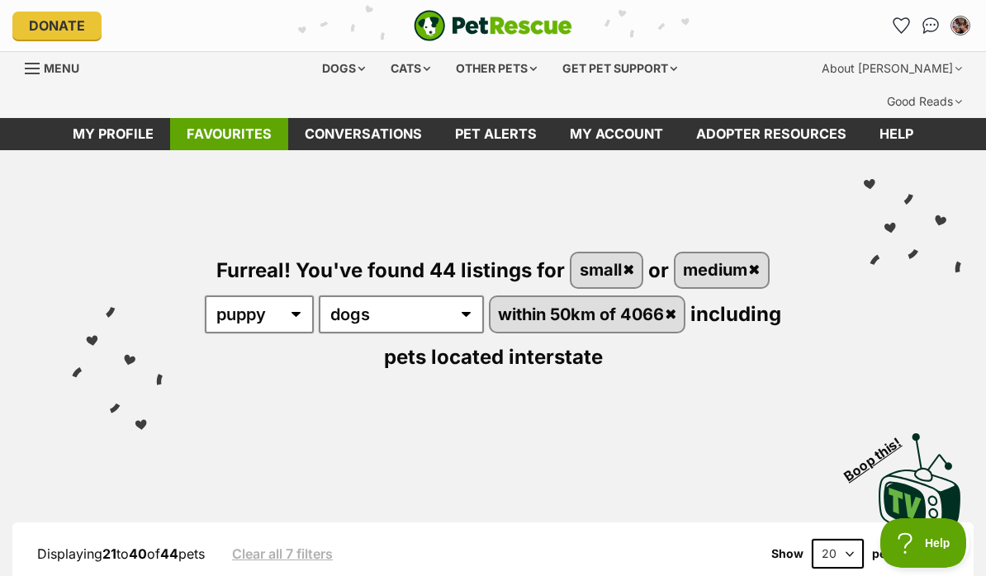
click at [249, 118] on link "Favourites" at bounding box center [229, 134] width 118 height 32
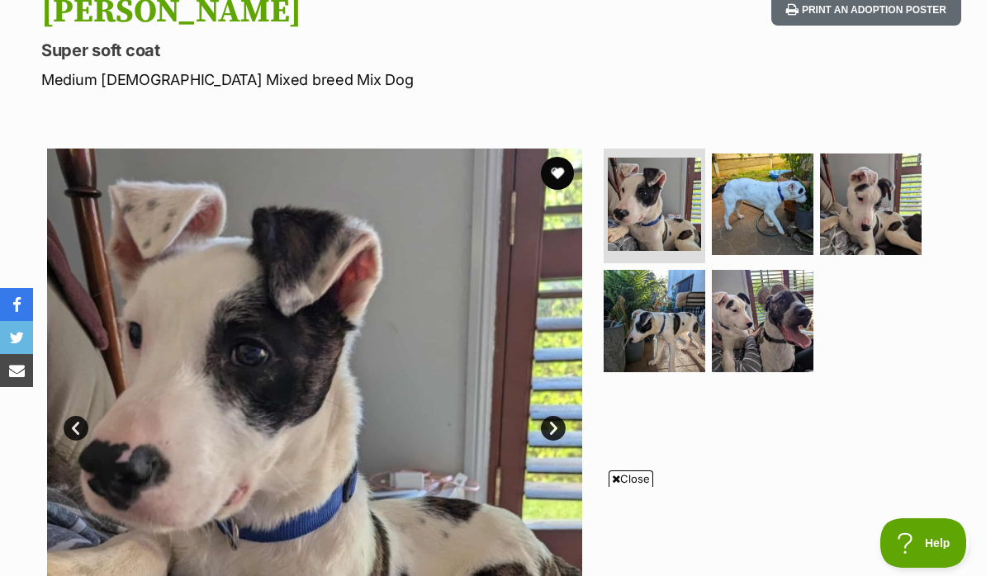
scroll to position [232, 0]
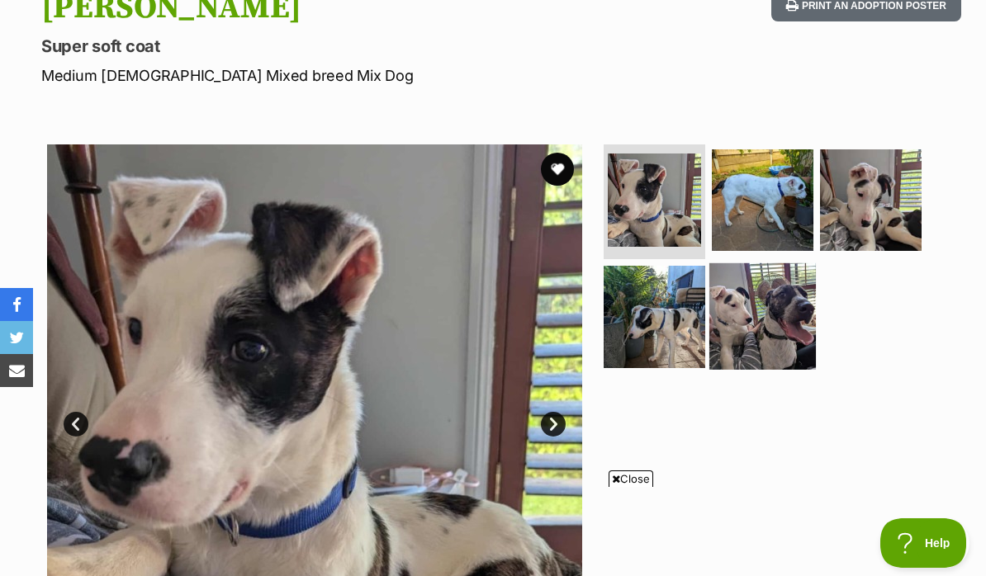
click at [752, 310] on img at bounding box center [762, 316] width 107 height 107
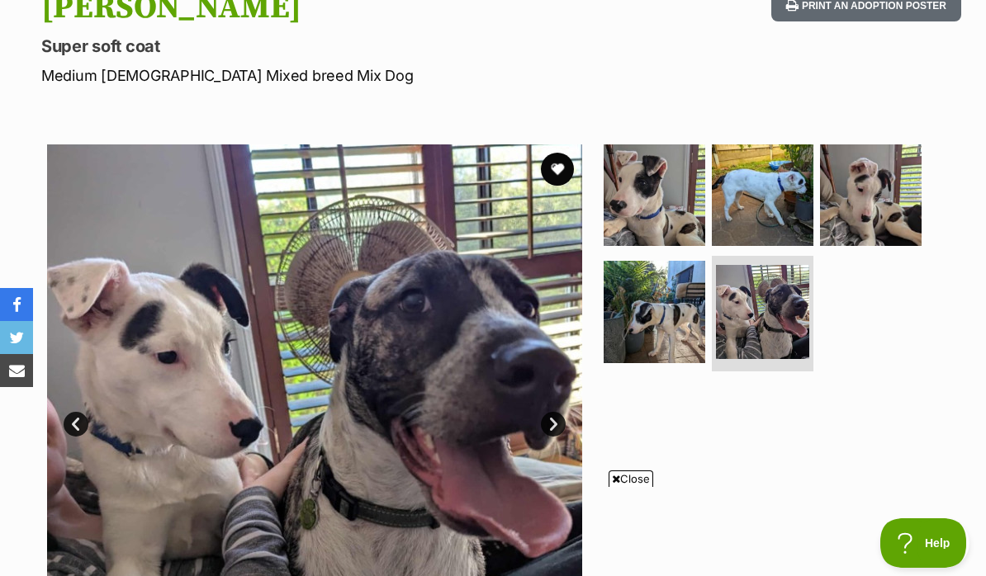
click at [549, 412] on link "Next" at bounding box center [553, 424] width 25 height 25
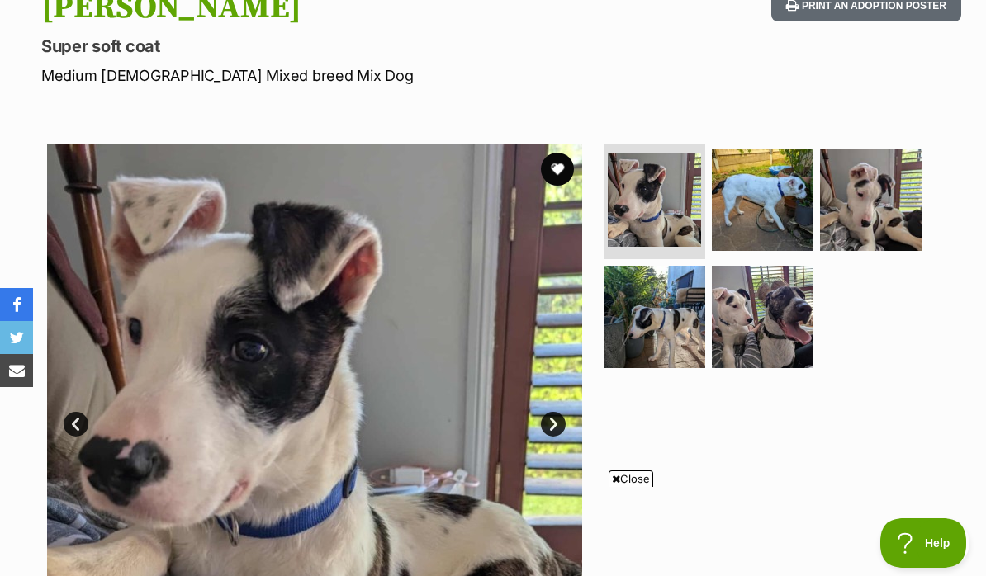
click at [549, 412] on link "Next" at bounding box center [553, 424] width 25 height 25
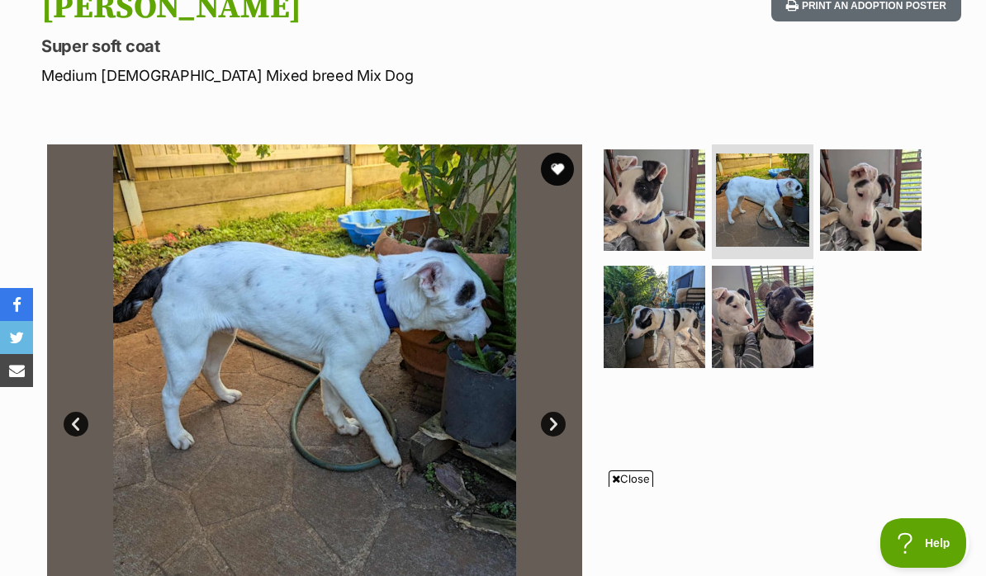
click at [549, 412] on link "Next" at bounding box center [553, 424] width 25 height 25
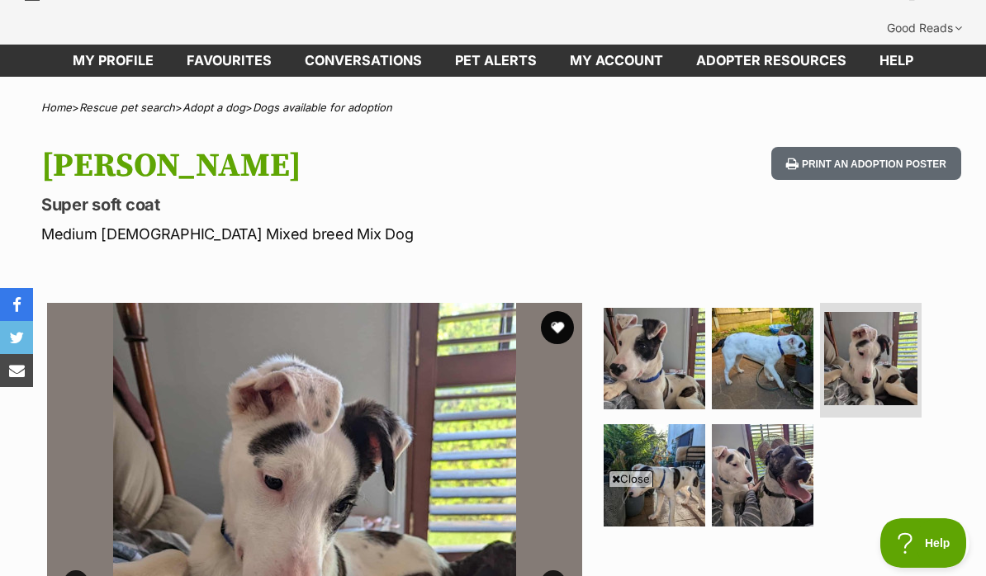
scroll to position [0, 0]
